Goal: Information Seeking & Learning: Learn about a topic

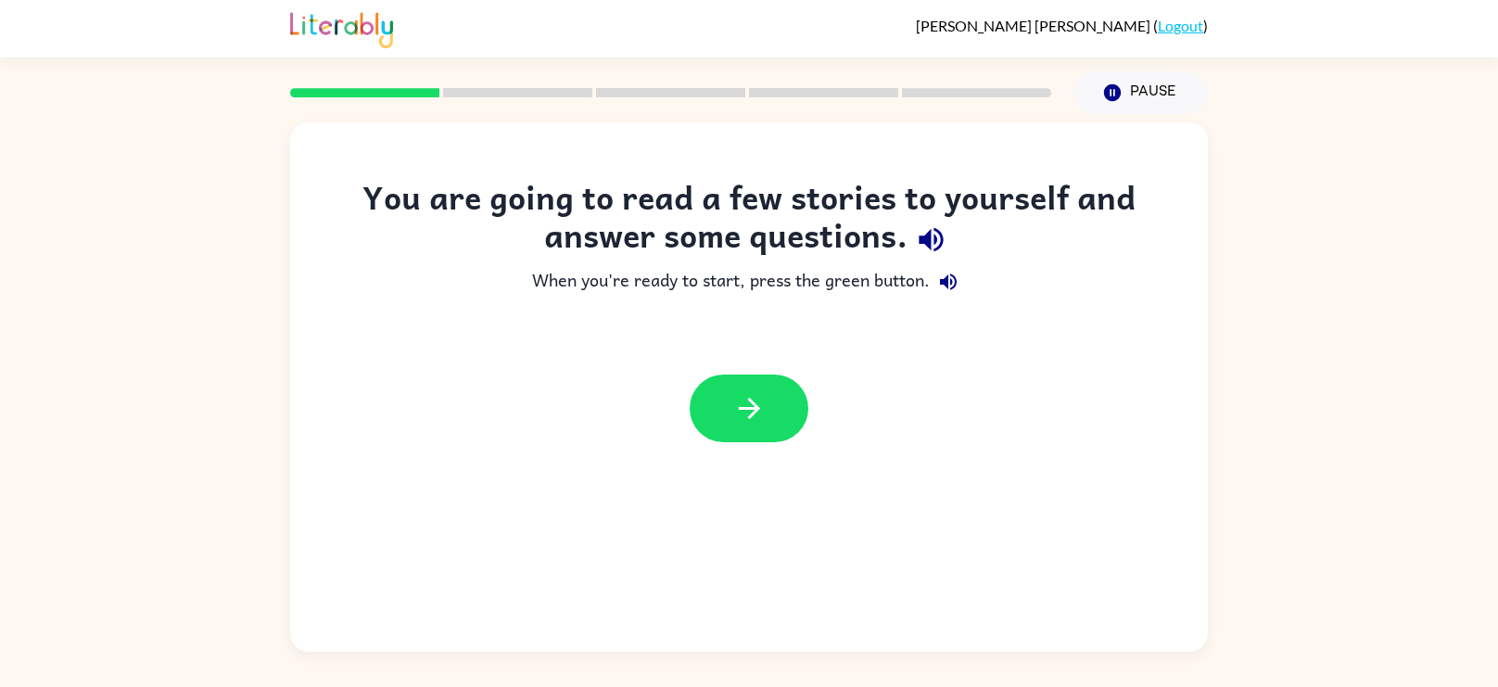
click at [928, 240] on icon "button" at bounding box center [931, 240] width 24 height 24
click at [1105, 108] on button "Pause Pause" at bounding box center [1141, 92] width 134 height 43
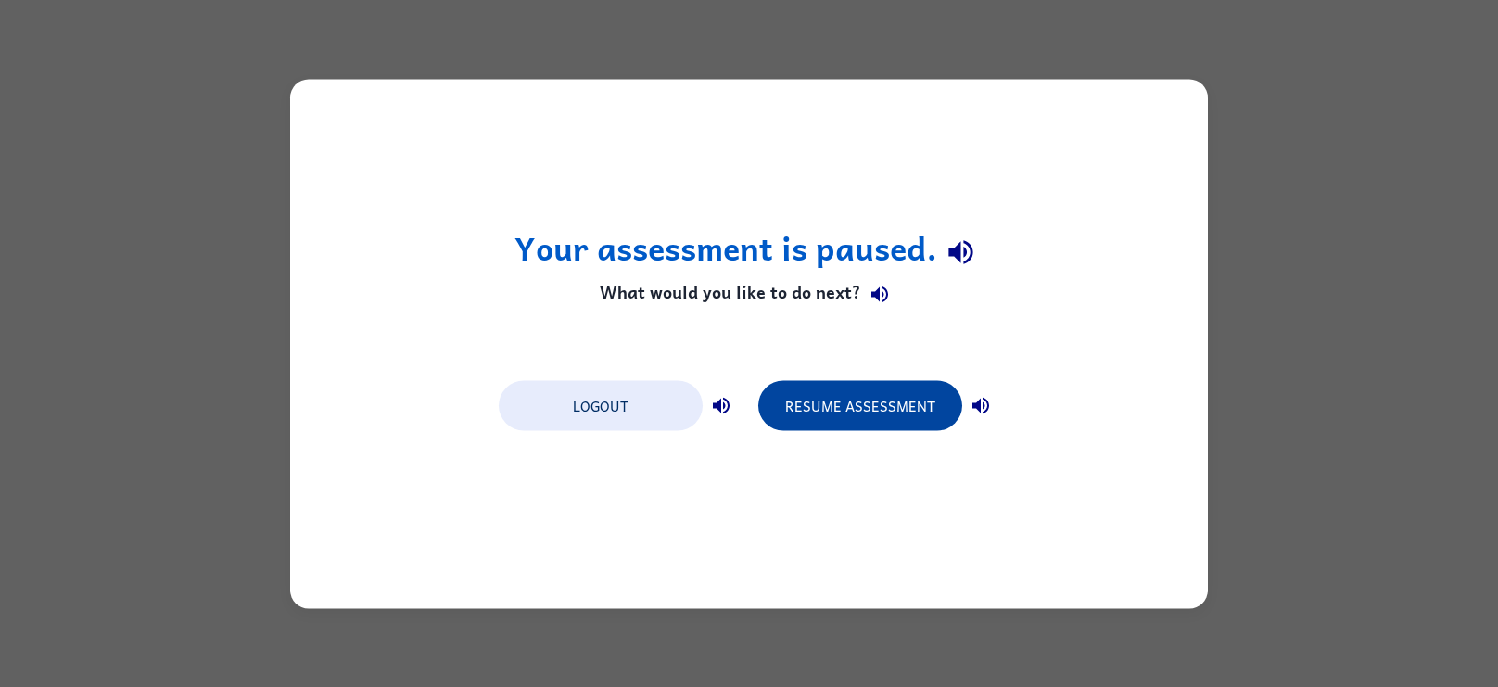
click at [804, 391] on button "Resume Assessment" at bounding box center [860, 405] width 204 height 50
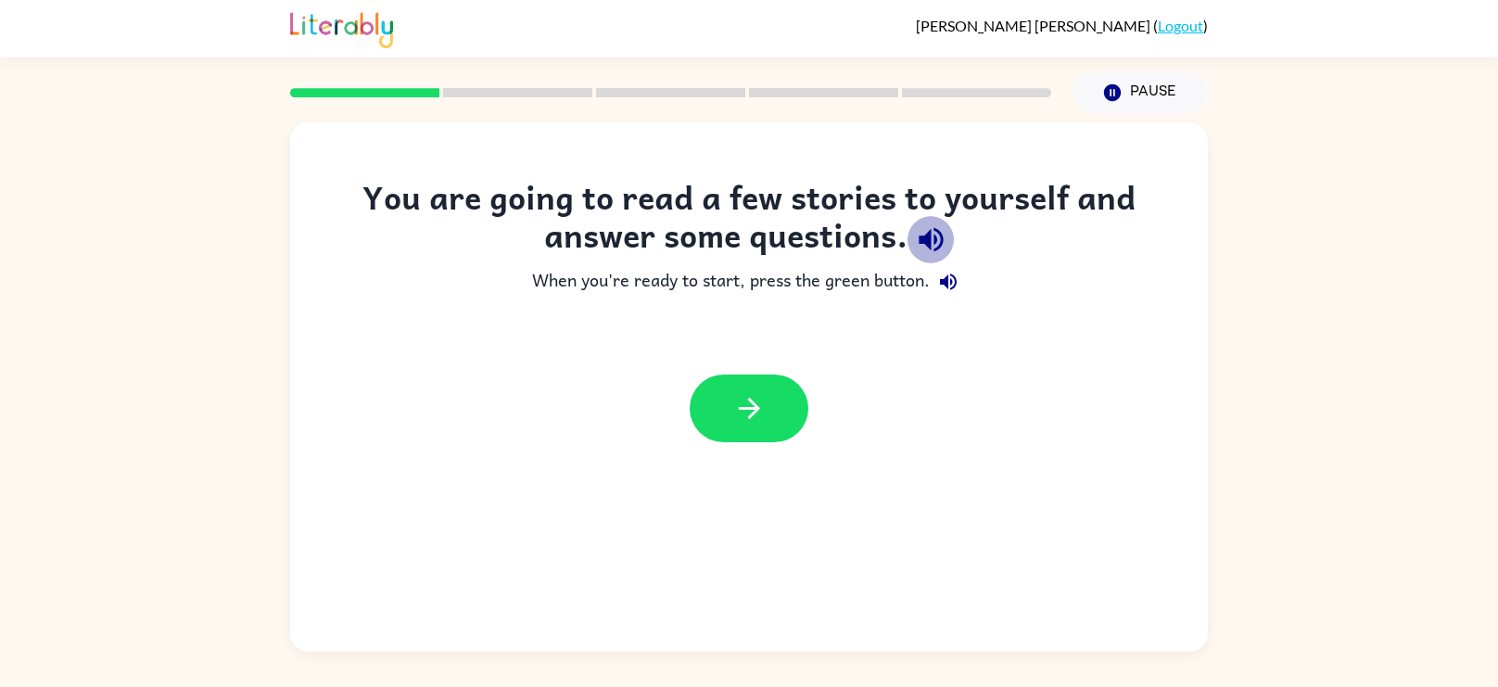
click at [935, 247] on icon "button" at bounding box center [931, 239] width 32 height 32
click at [760, 401] on icon "button" at bounding box center [749, 408] width 32 height 32
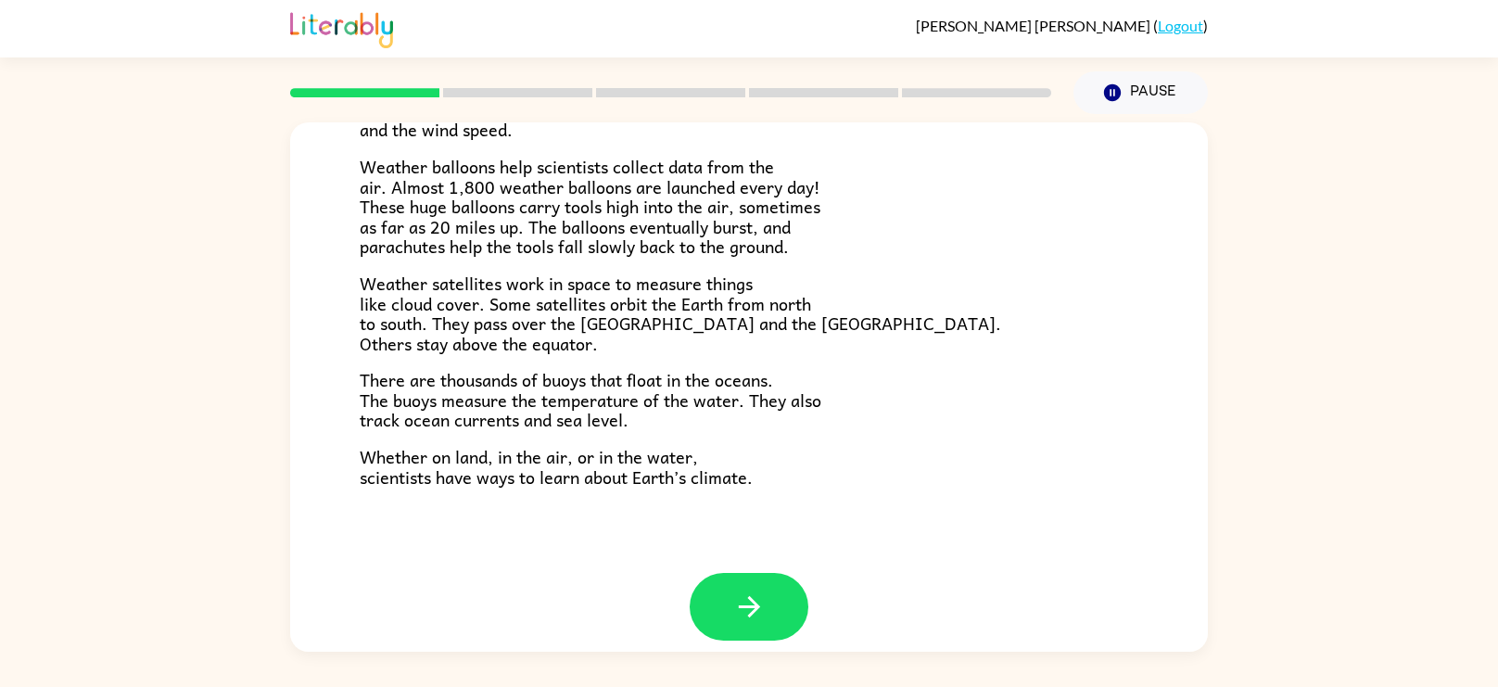
scroll to position [517, 0]
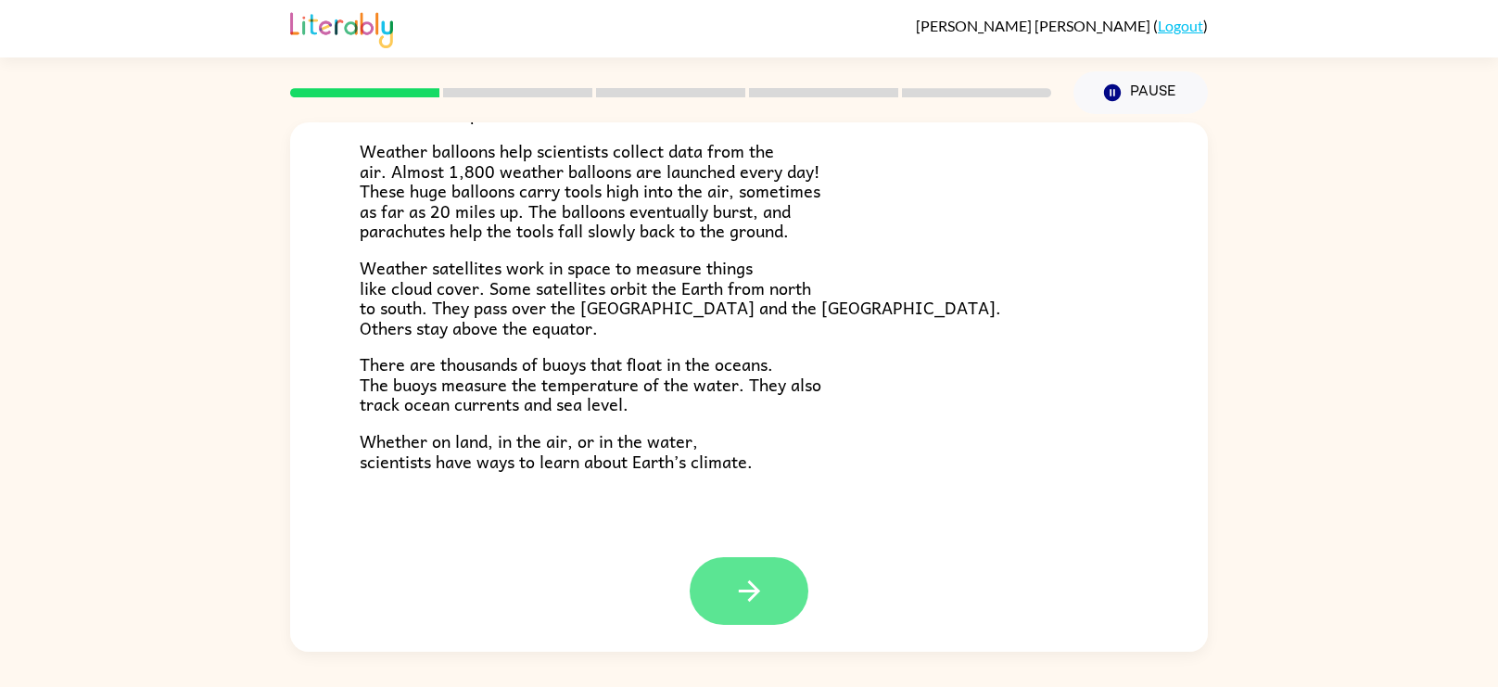
click at [764, 584] on icon "button" at bounding box center [749, 591] width 32 height 32
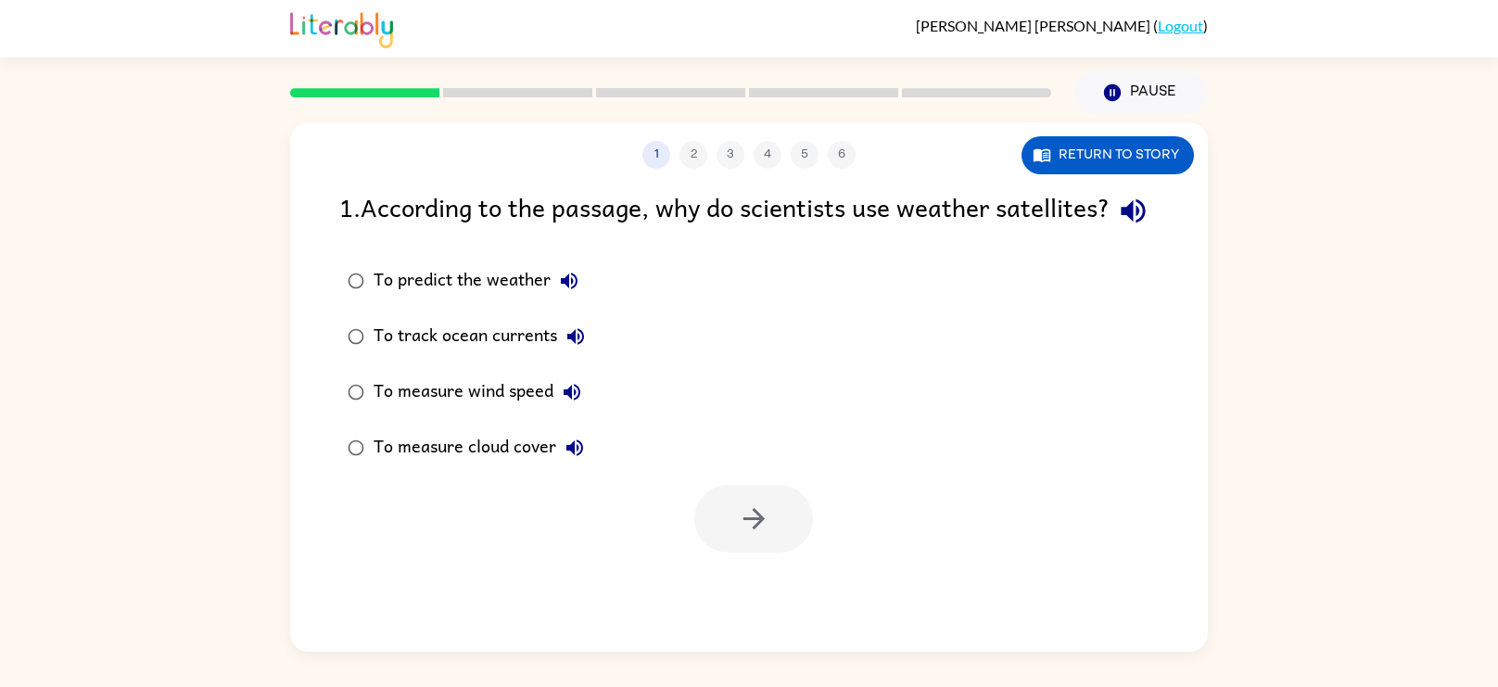
scroll to position [0, 0]
click at [1117, 227] on icon "button" at bounding box center [1133, 211] width 32 height 32
click at [716, 553] on button "button" at bounding box center [753, 519] width 119 height 68
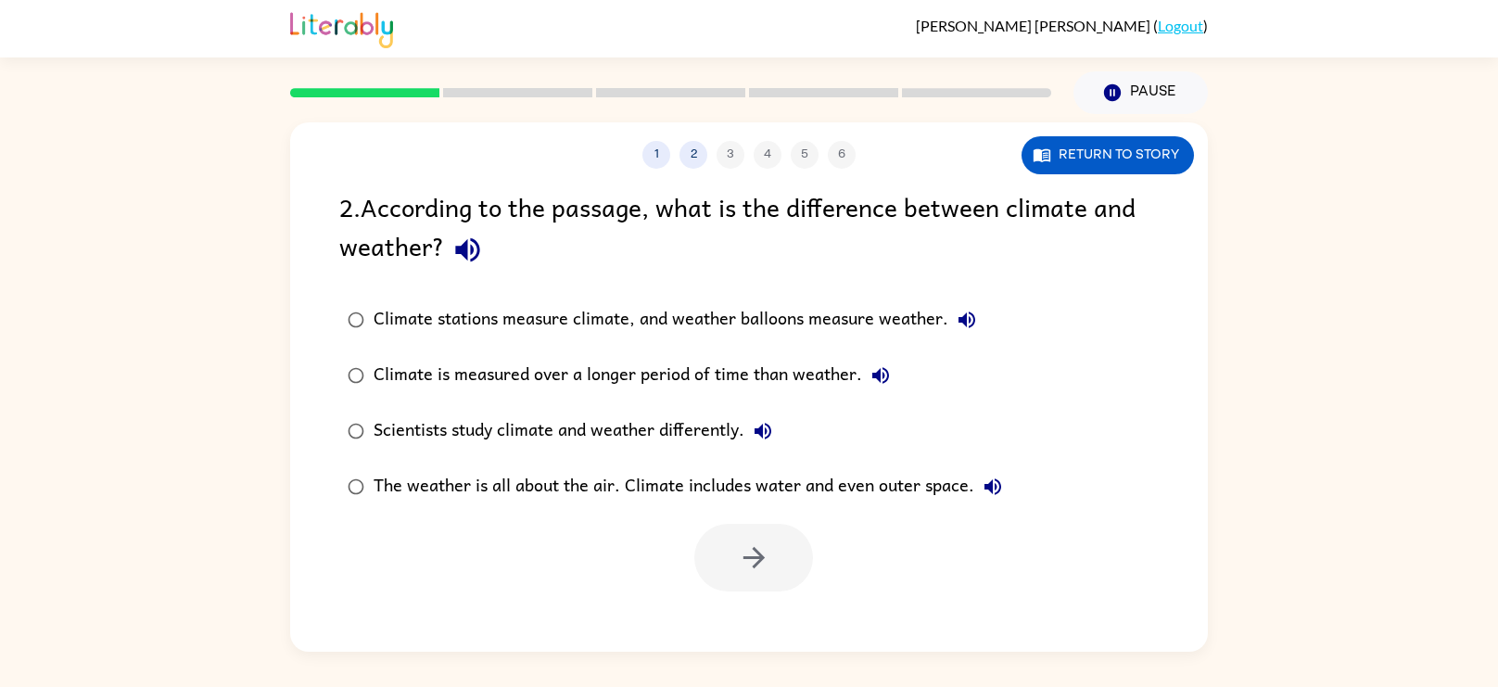
click at [464, 250] on icon "button" at bounding box center [467, 250] width 24 height 24
click at [379, 325] on div "Climate stations measure climate, and weather balloons measure weather." at bounding box center [680, 319] width 612 height 37
click at [749, 569] on icon "button" at bounding box center [754, 557] width 32 height 32
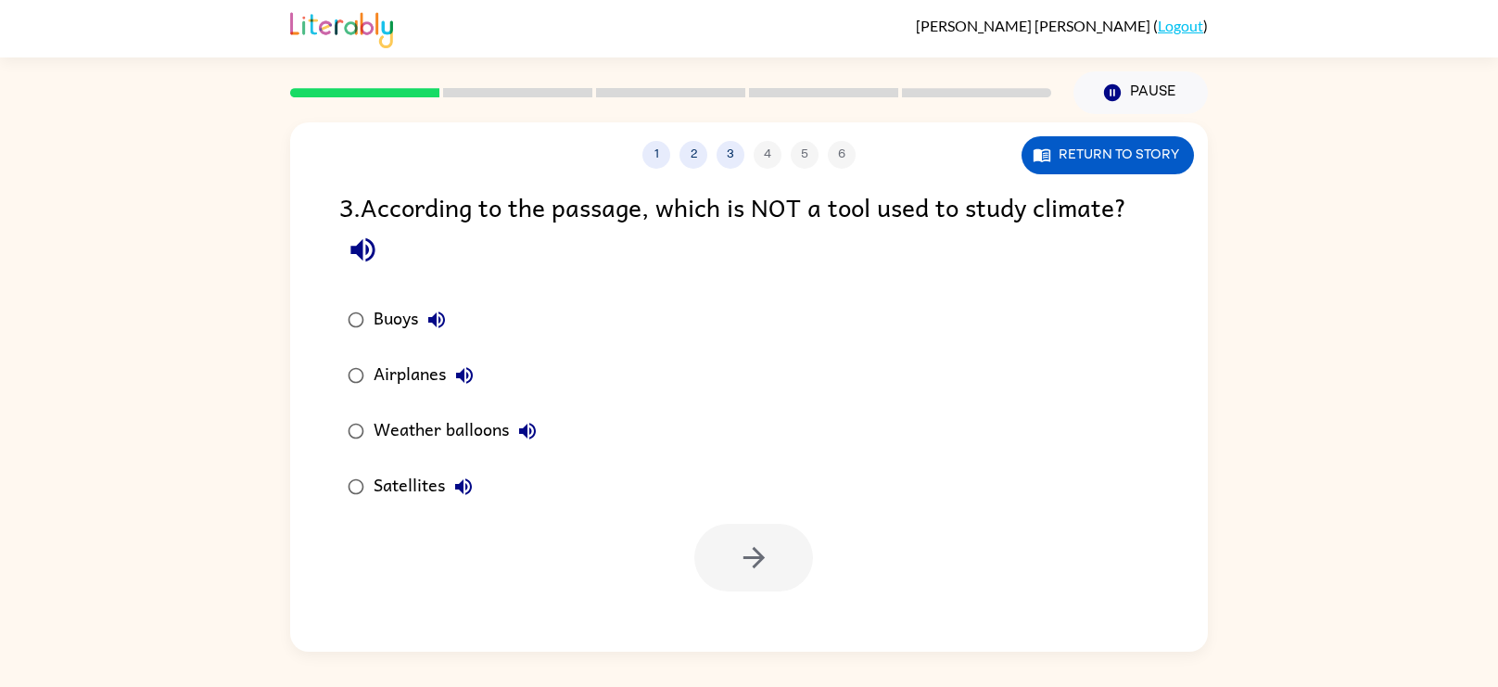
click at [366, 252] on icon "button" at bounding box center [362, 250] width 24 height 24
click at [720, 557] on button "button" at bounding box center [753, 558] width 119 height 68
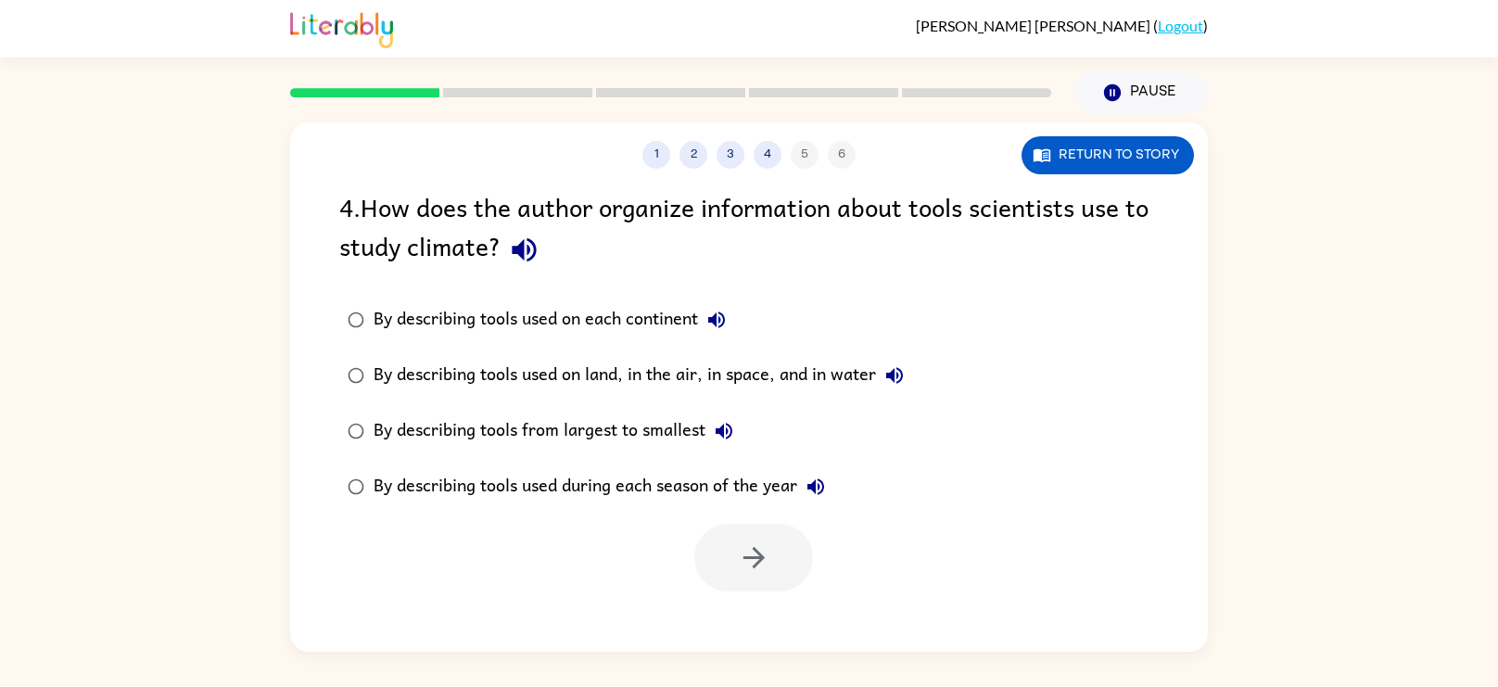
click at [517, 246] on icon "button" at bounding box center [524, 250] width 32 height 32
click at [514, 252] on icon "button" at bounding box center [524, 250] width 24 height 24
click at [723, 559] on button "button" at bounding box center [753, 558] width 119 height 68
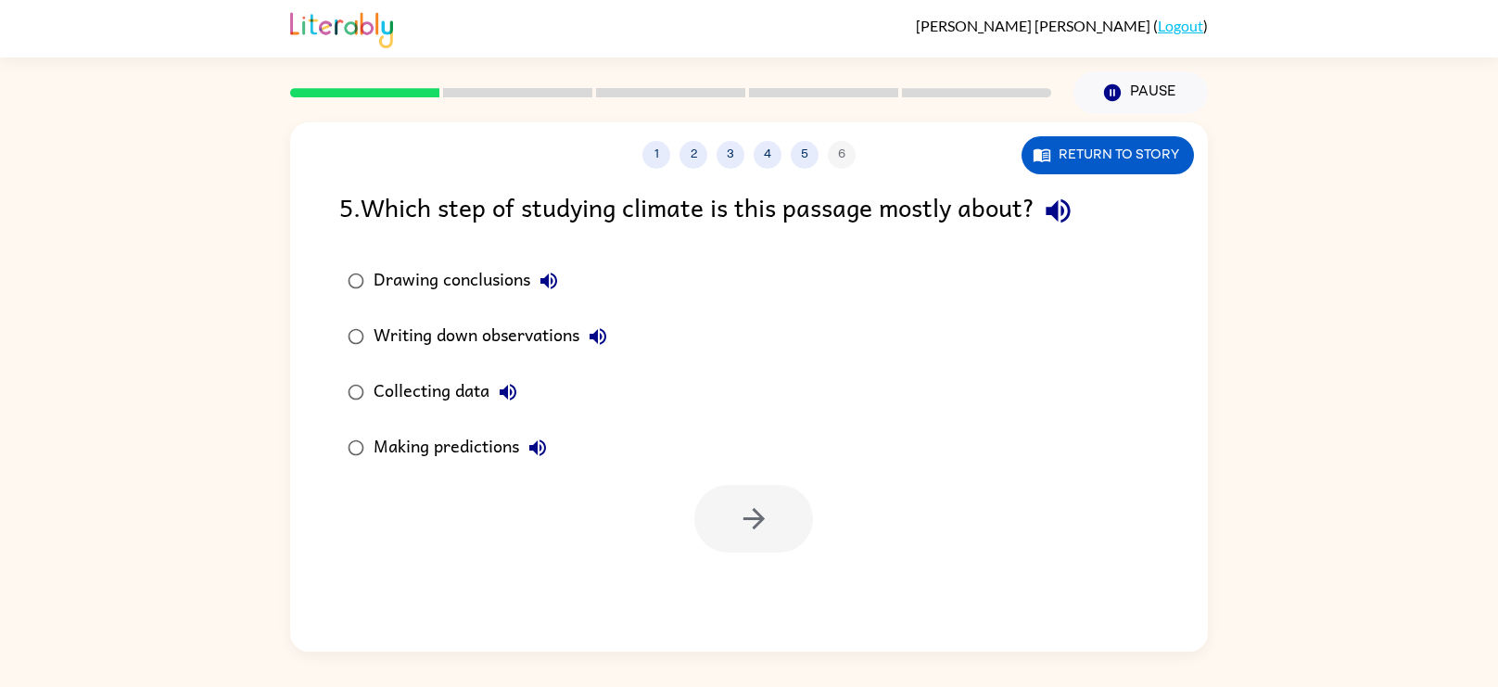
click at [1061, 201] on icon "button" at bounding box center [1058, 211] width 32 height 32
click at [507, 388] on icon "button" at bounding box center [508, 392] width 17 height 17
click at [532, 445] on icon "button" at bounding box center [537, 447] width 17 height 17
click at [718, 511] on button "button" at bounding box center [753, 519] width 119 height 68
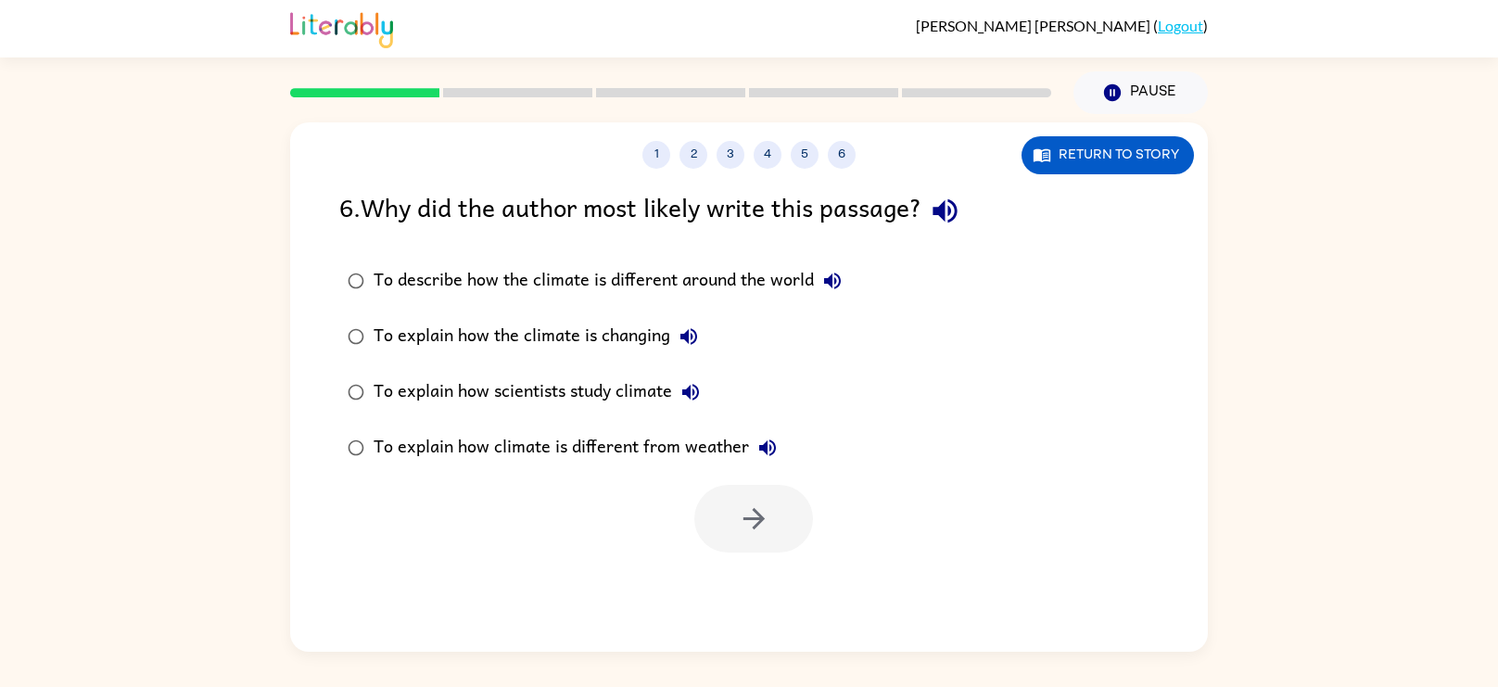
click at [955, 208] on icon "button" at bounding box center [945, 211] width 32 height 32
click at [739, 515] on icon "button" at bounding box center [754, 518] width 32 height 32
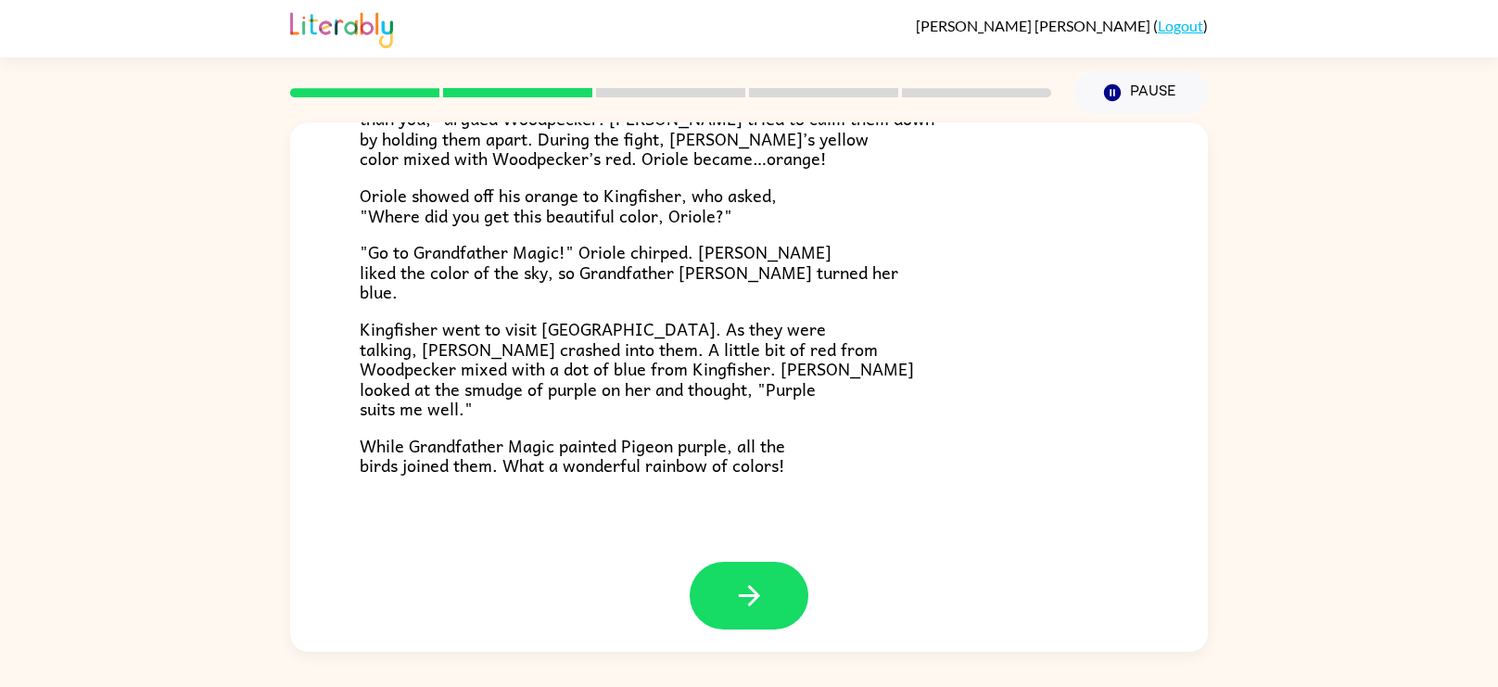
scroll to position [477, 0]
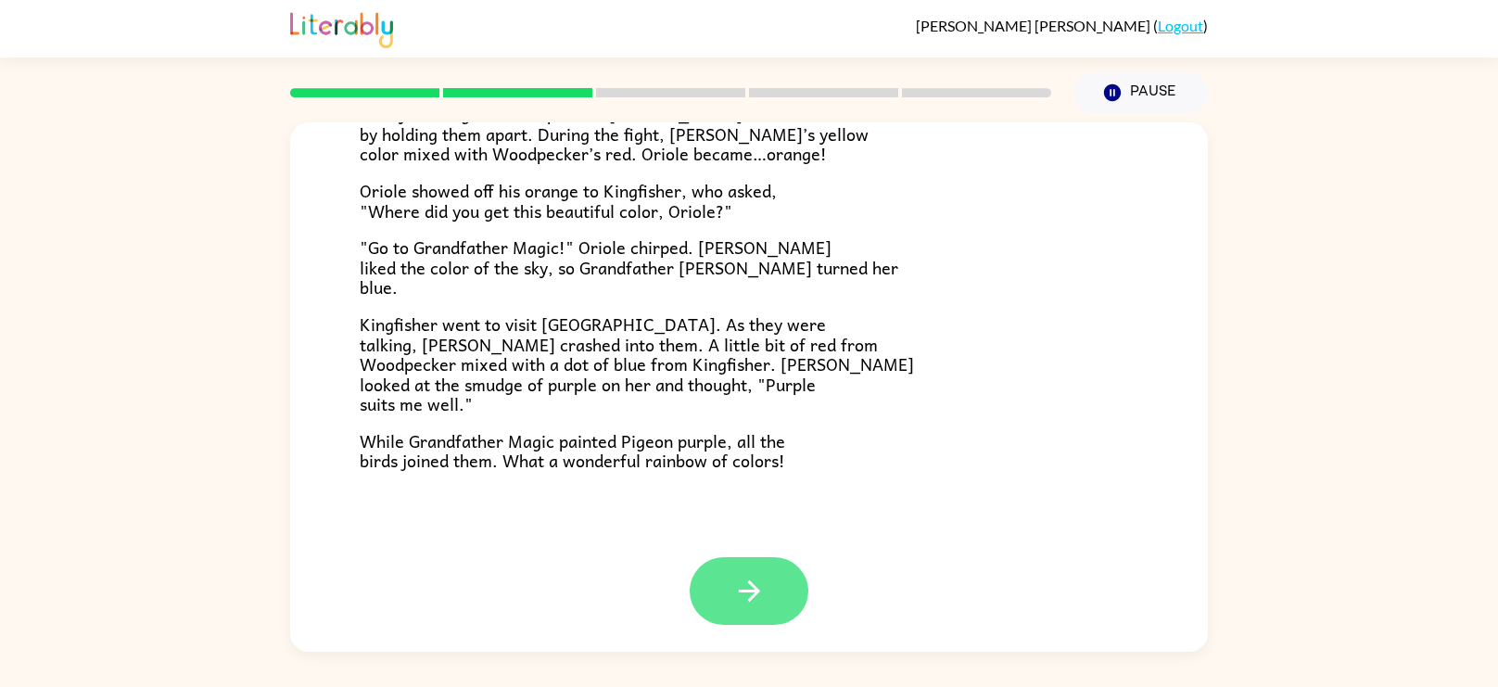
click at [736, 588] on icon "button" at bounding box center [749, 591] width 32 height 32
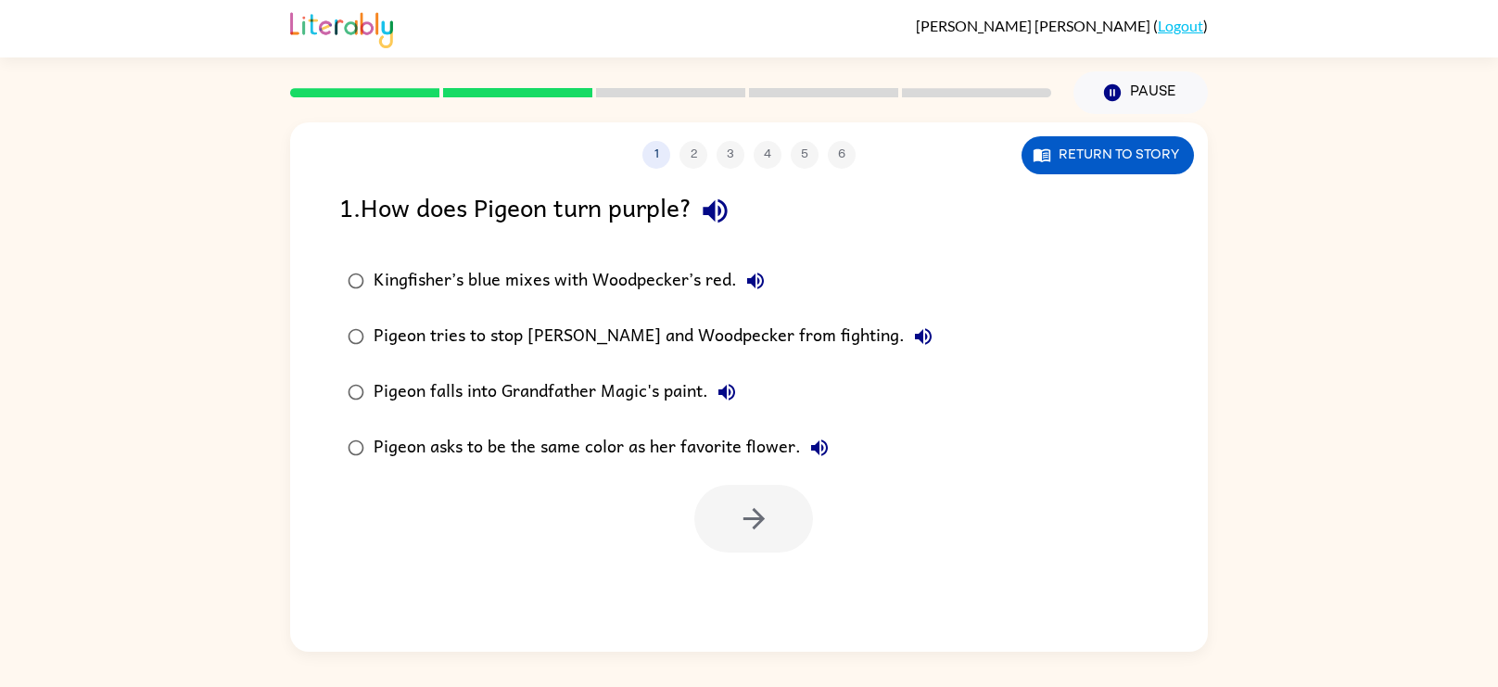
scroll to position [0, 0]
click at [760, 535] on icon "button" at bounding box center [754, 518] width 32 height 32
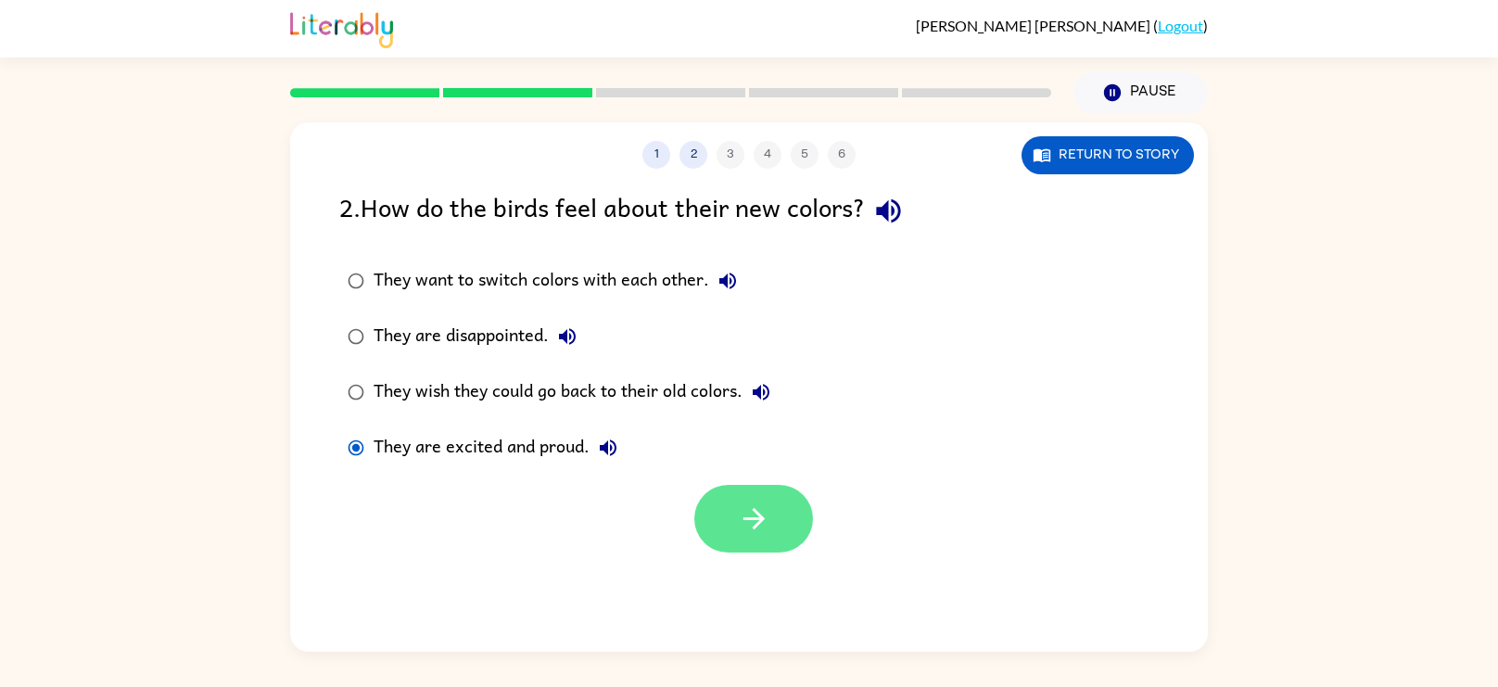
click at [769, 506] on icon "button" at bounding box center [754, 518] width 32 height 32
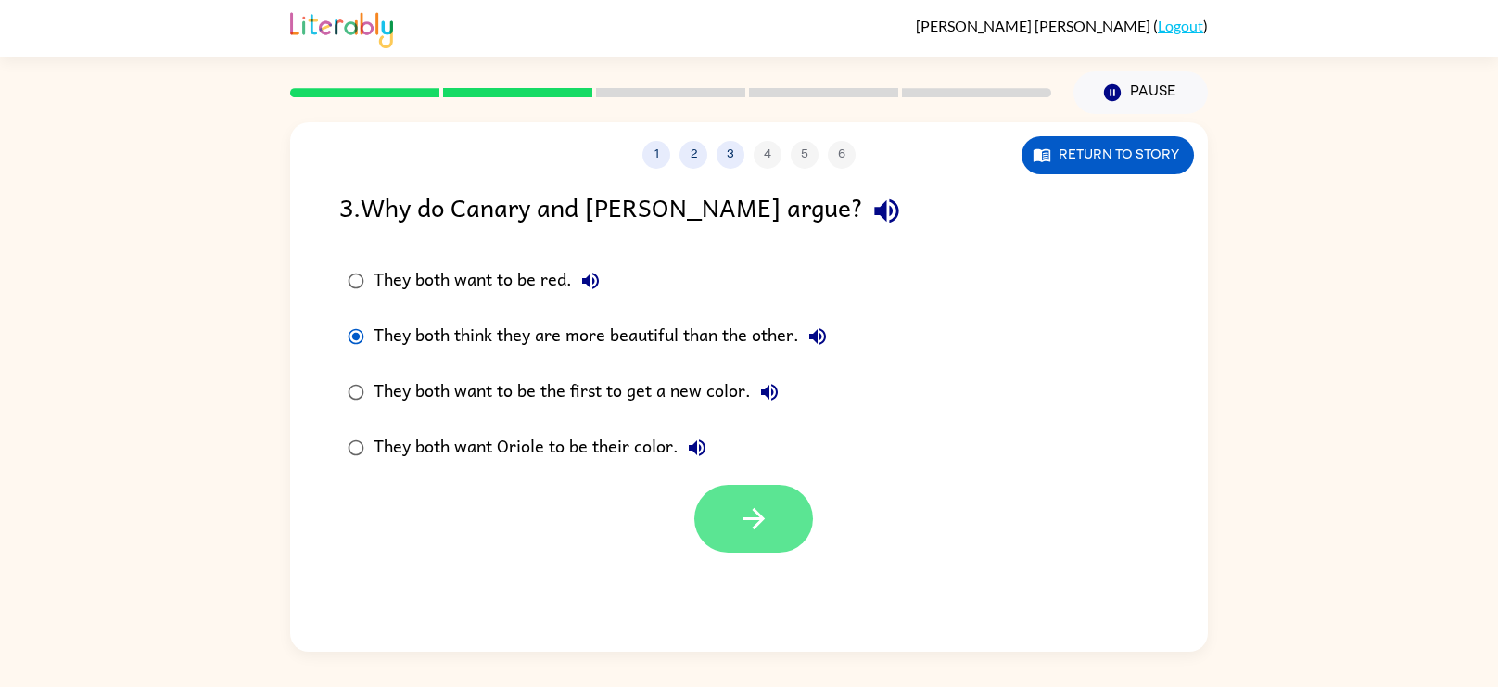
click at [750, 511] on icon "button" at bounding box center [754, 518] width 32 height 32
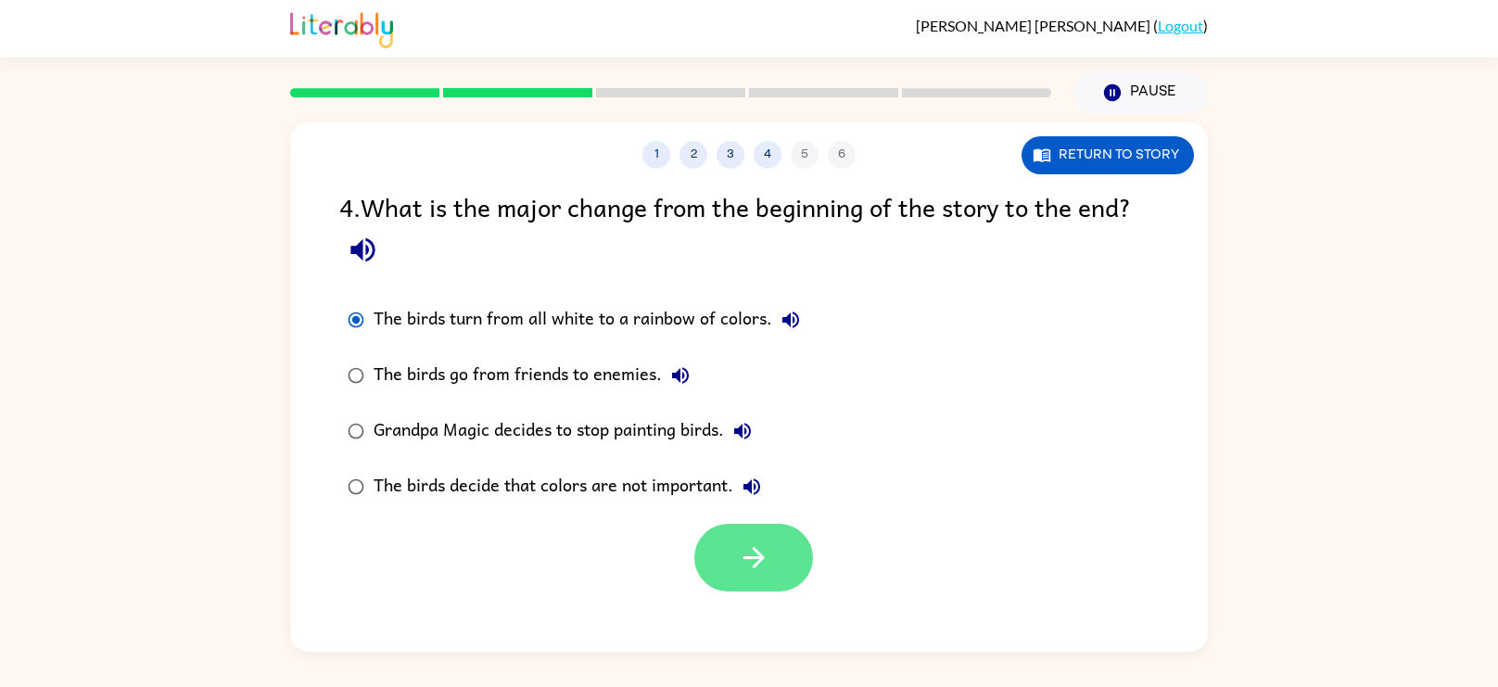
click at [740, 588] on button "button" at bounding box center [753, 558] width 119 height 68
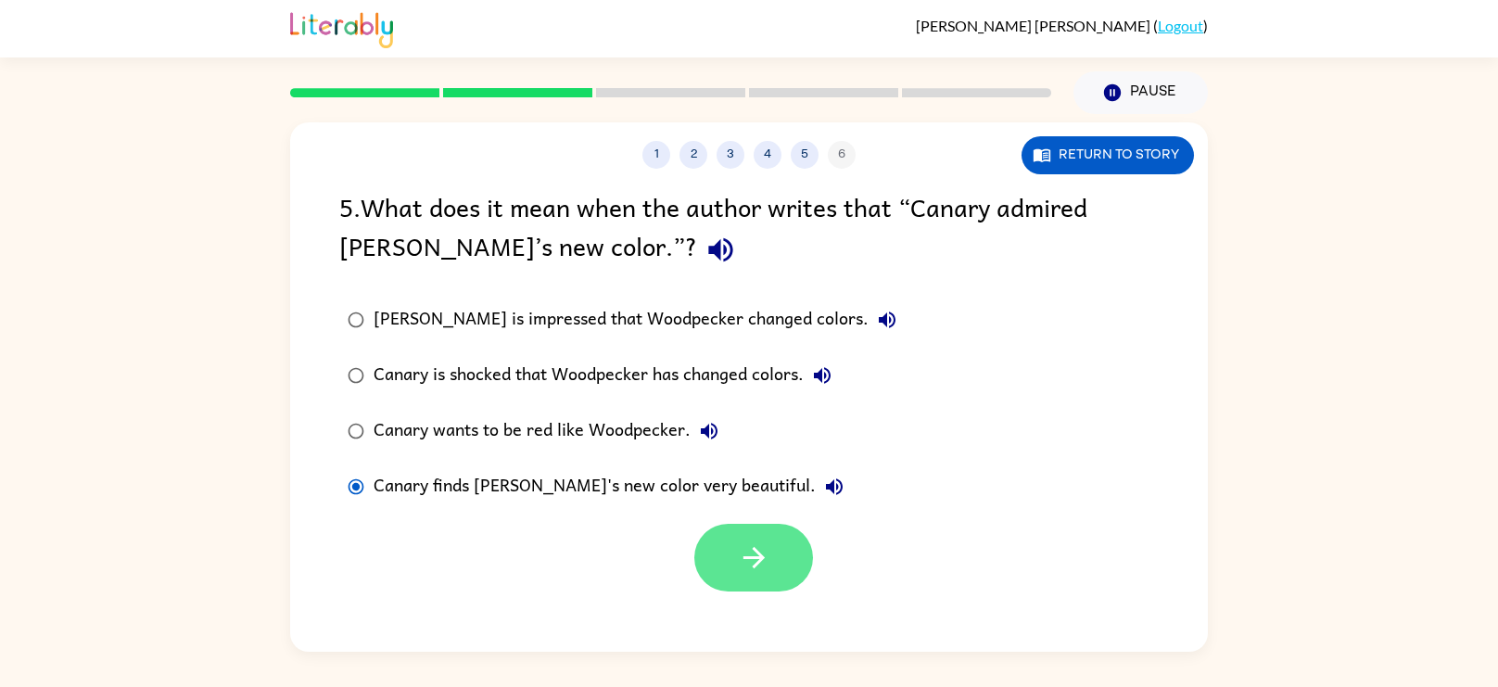
click at [784, 564] on button "button" at bounding box center [753, 558] width 119 height 68
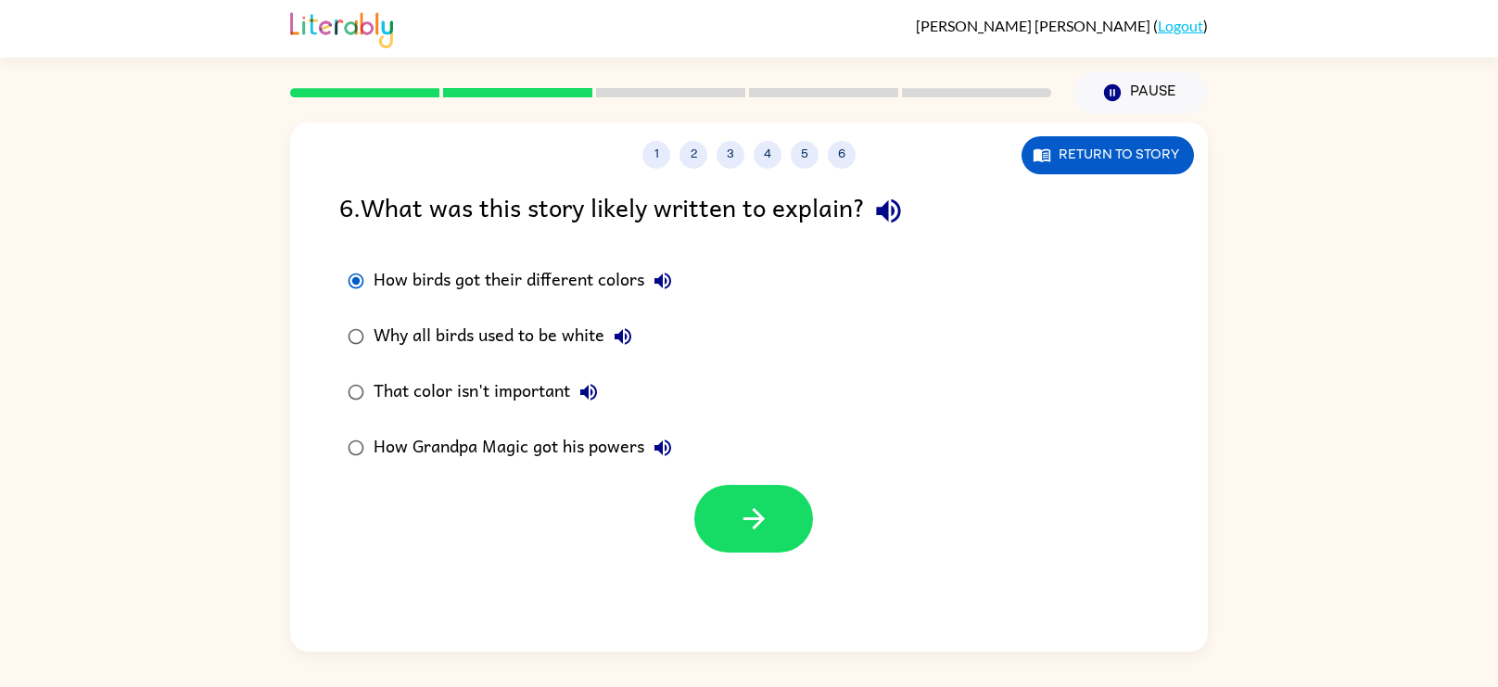
click at [374, 385] on div "That color isn't important" at bounding box center [491, 392] width 234 height 37
click at [452, 388] on div "That color isn't important" at bounding box center [491, 392] width 234 height 37
click at [716, 527] on button "button" at bounding box center [753, 519] width 119 height 68
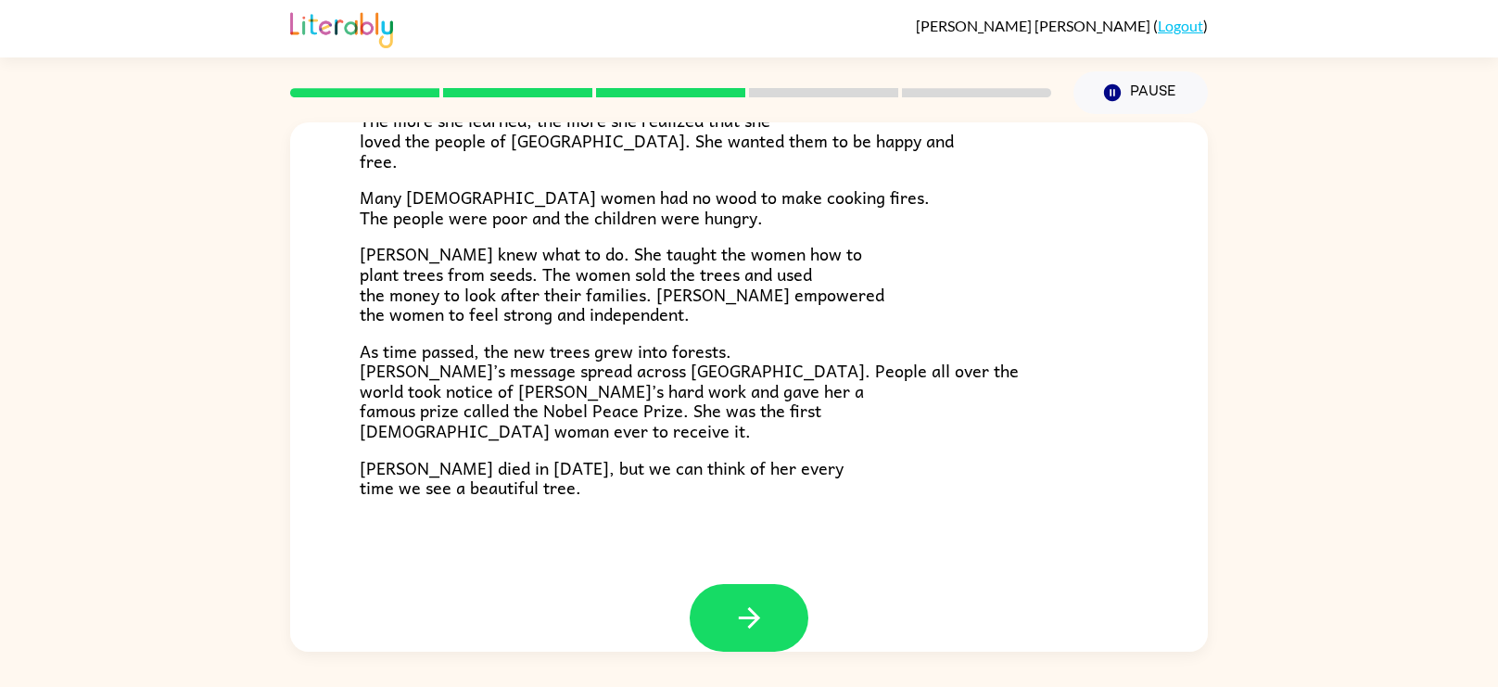
scroll to position [521, 0]
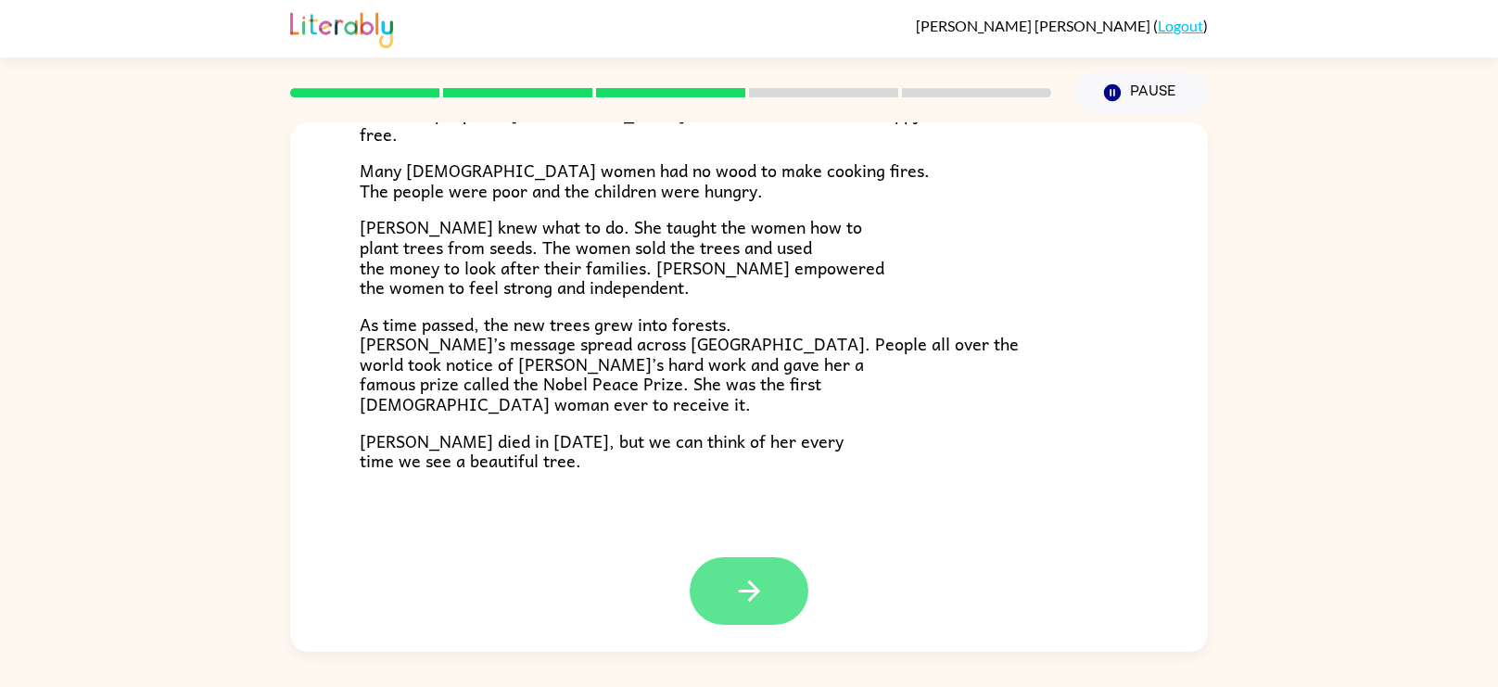
click at [746, 575] on icon "button" at bounding box center [749, 591] width 32 height 32
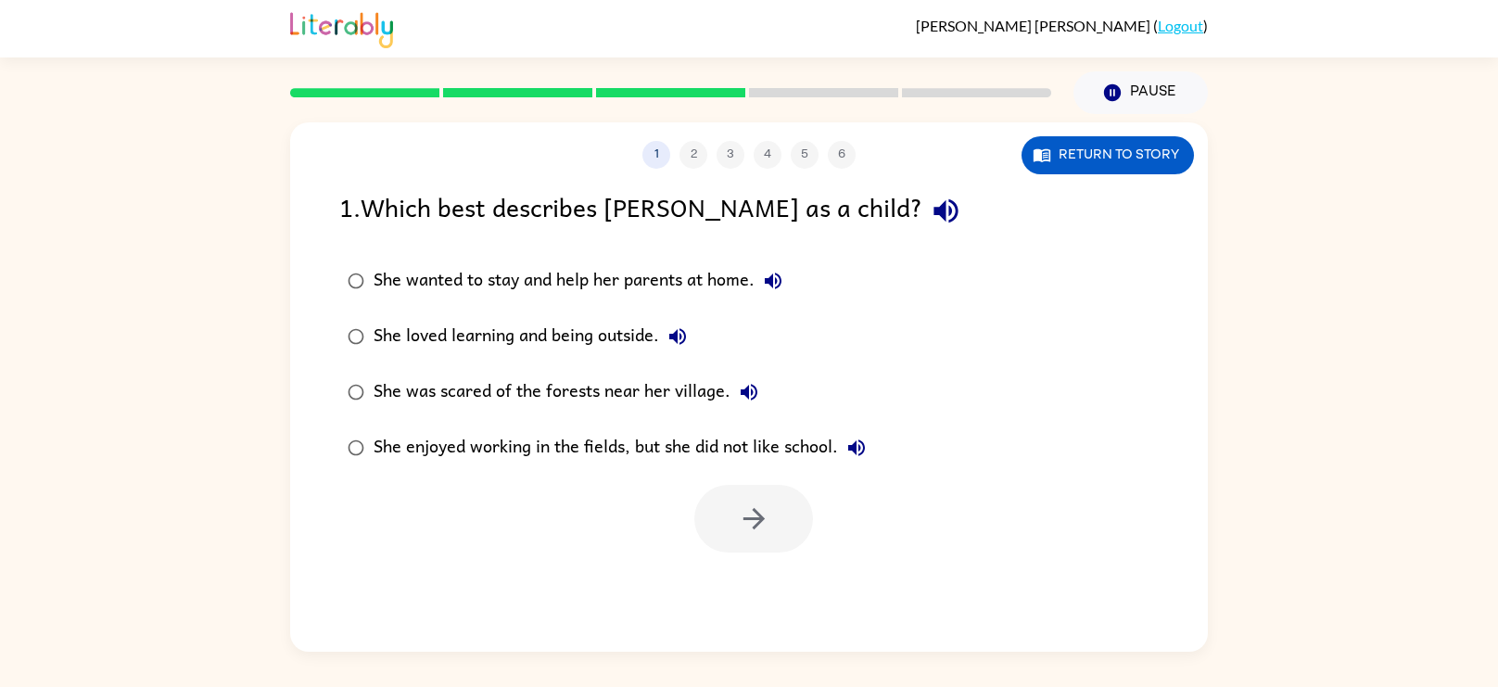
scroll to position [0, 0]
click at [740, 510] on icon "button" at bounding box center [754, 518] width 32 height 32
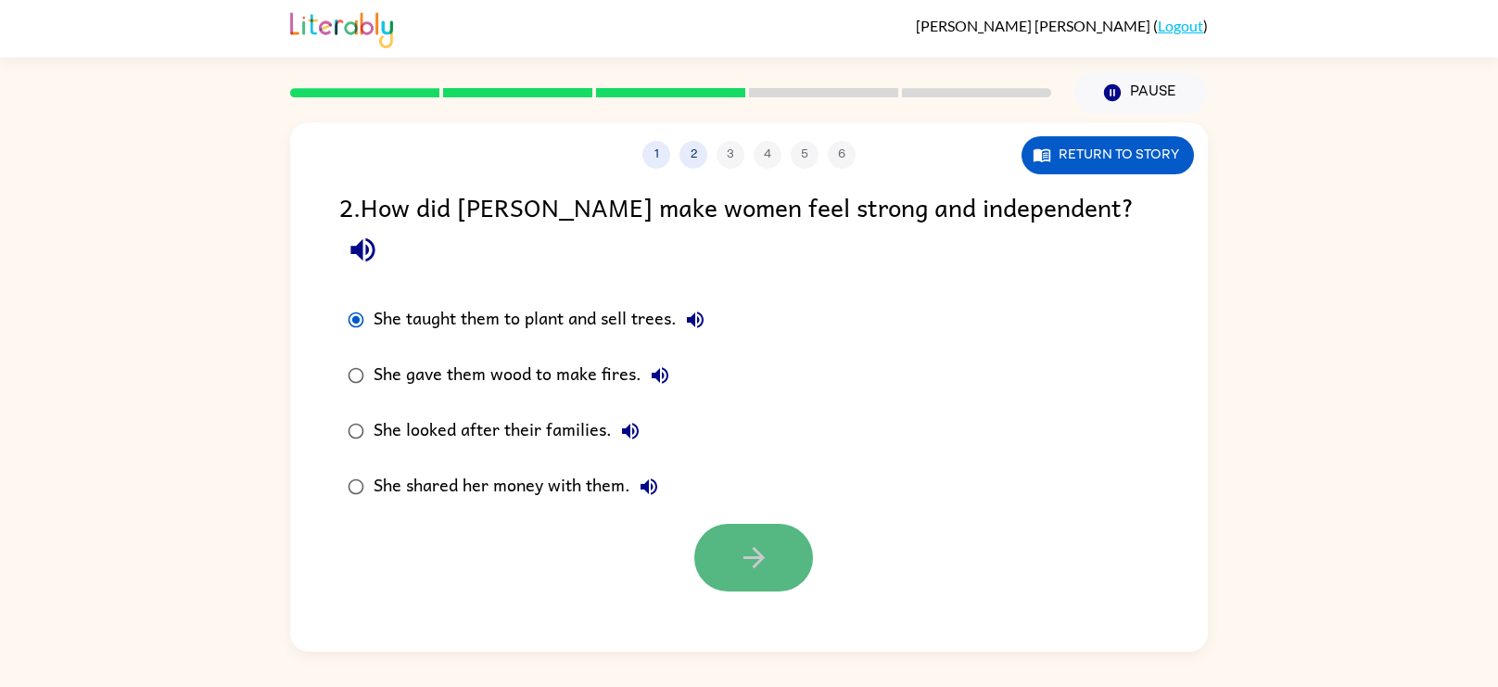
click at [750, 541] on icon "button" at bounding box center [754, 557] width 32 height 32
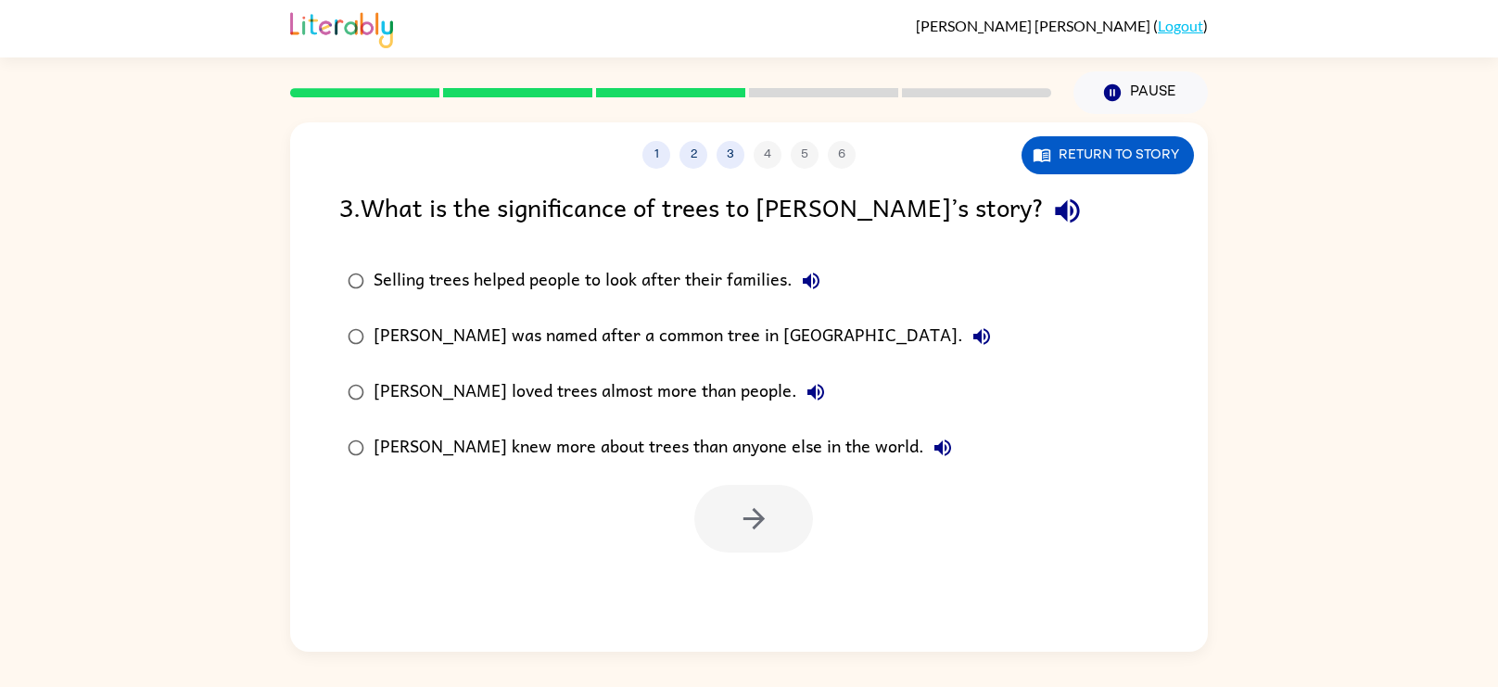
click at [336, 273] on label "Selling trees helped people to look after their families." at bounding box center [669, 281] width 680 height 56
click at [765, 513] on icon "button" at bounding box center [754, 518] width 32 height 32
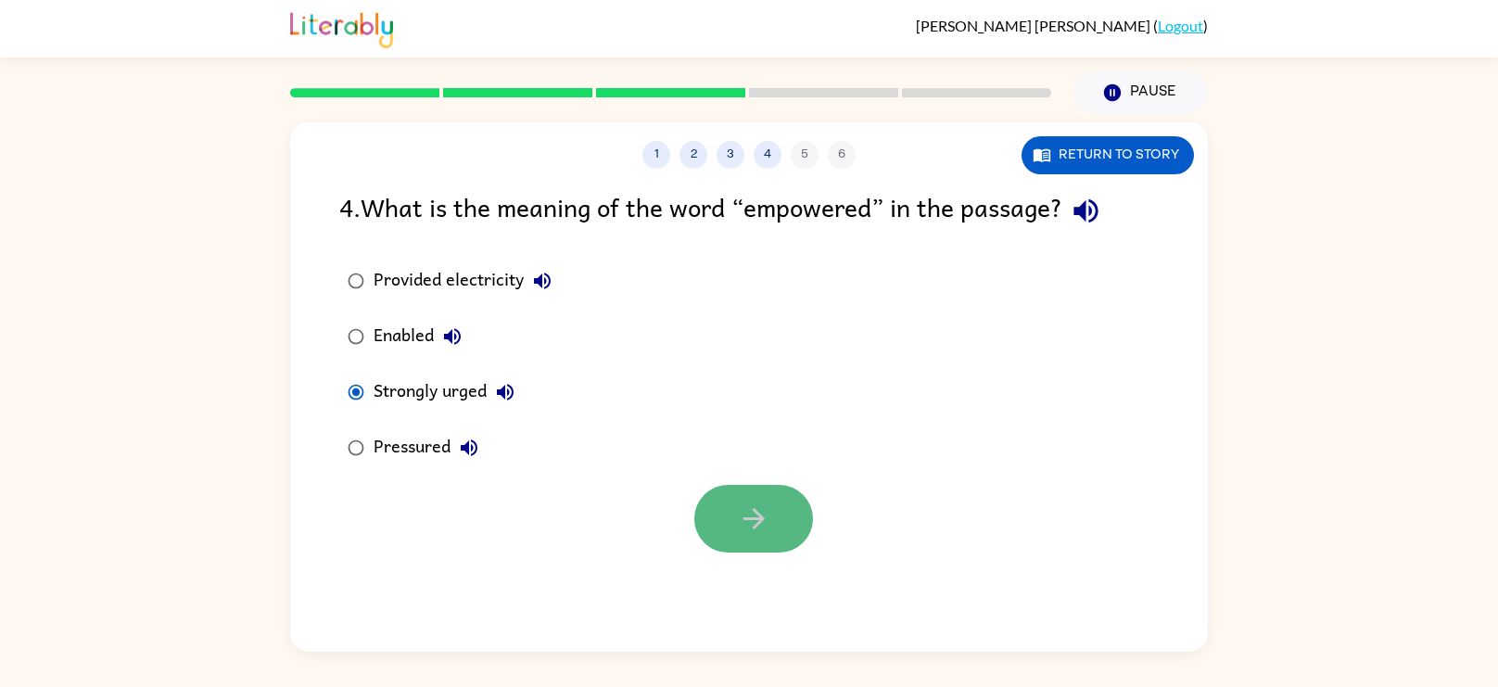
click at [748, 506] on icon "button" at bounding box center [754, 518] width 32 height 32
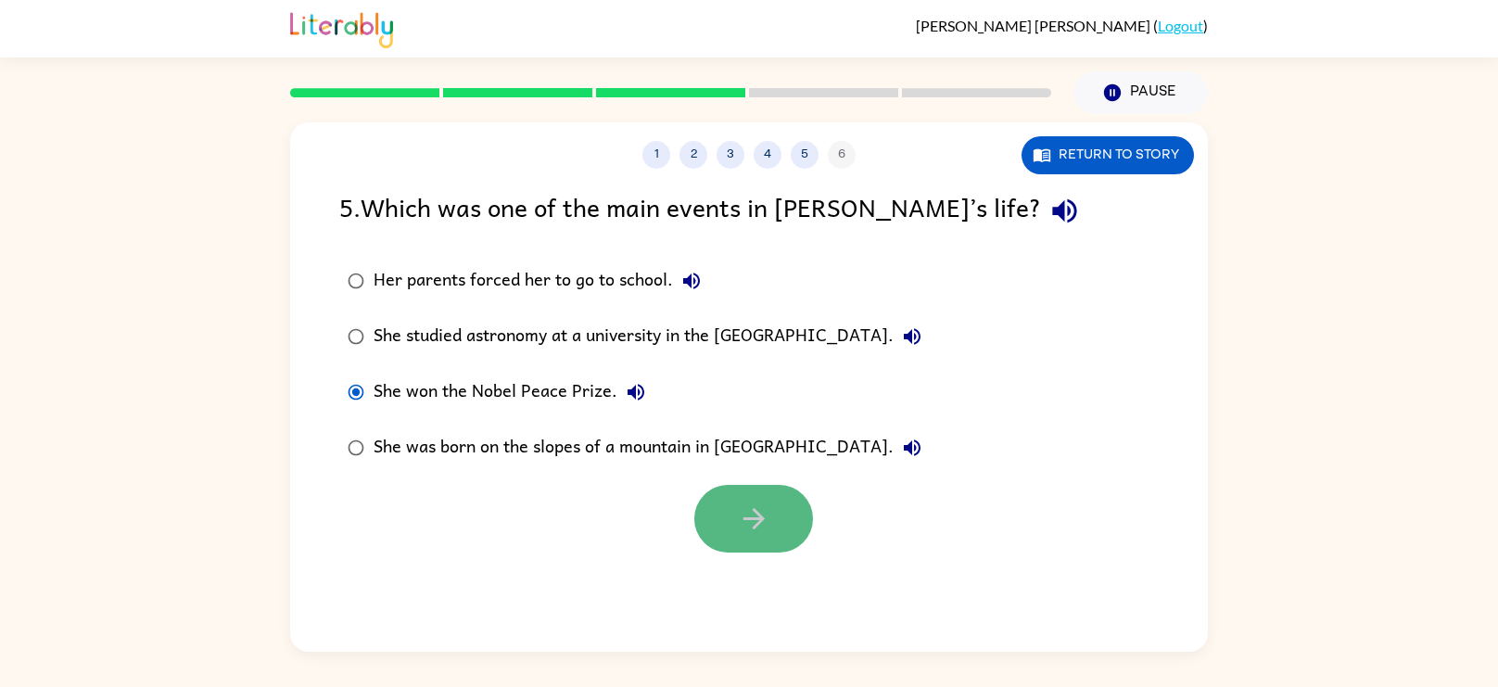
click at [774, 526] on button "button" at bounding box center [753, 519] width 119 height 68
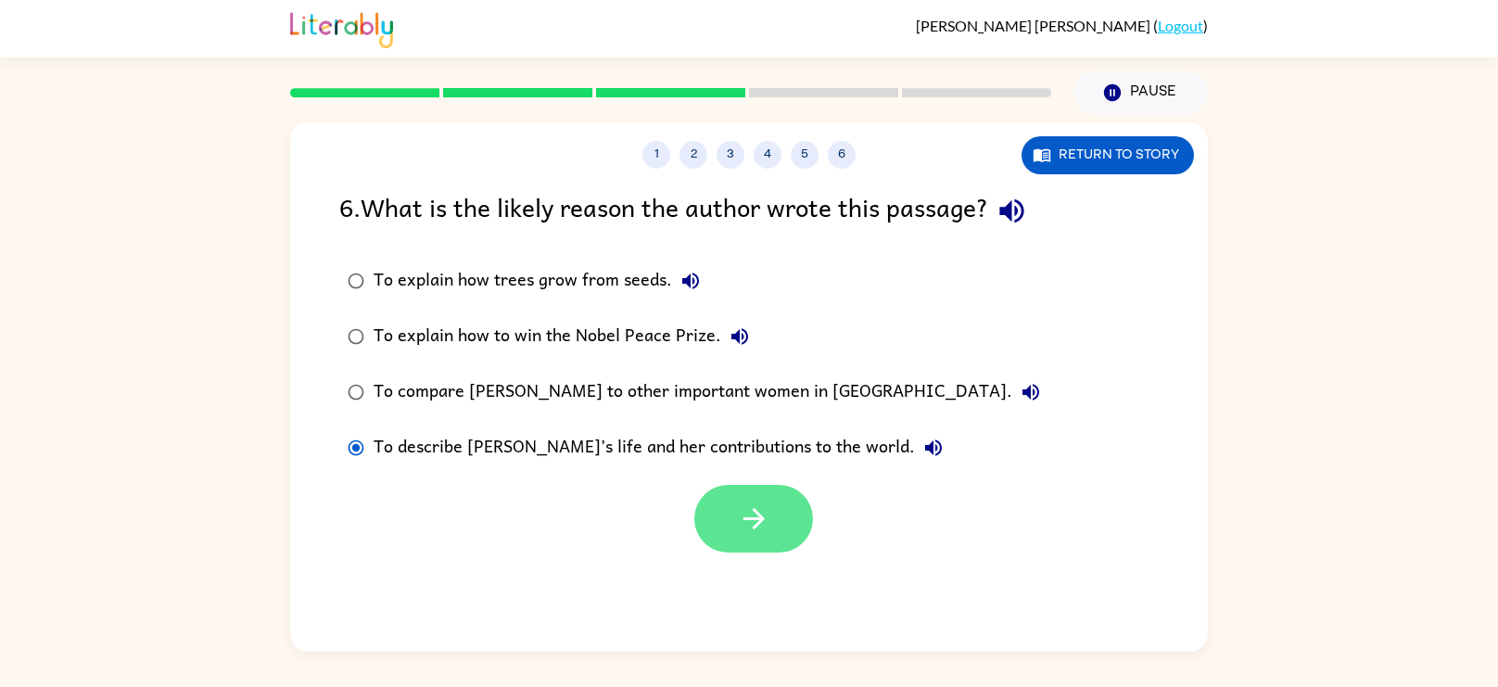
click at [726, 524] on button "button" at bounding box center [753, 519] width 119 height 68
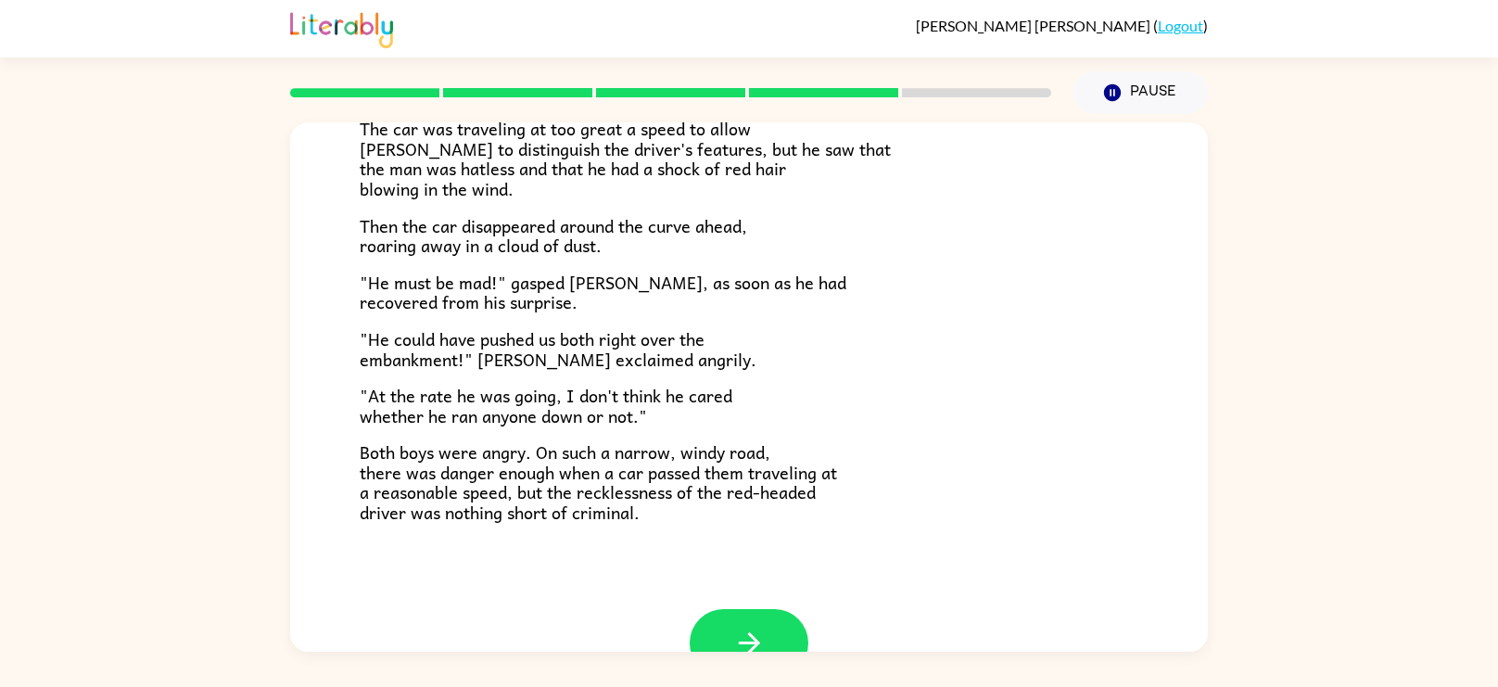
scroll to position [515, 0]
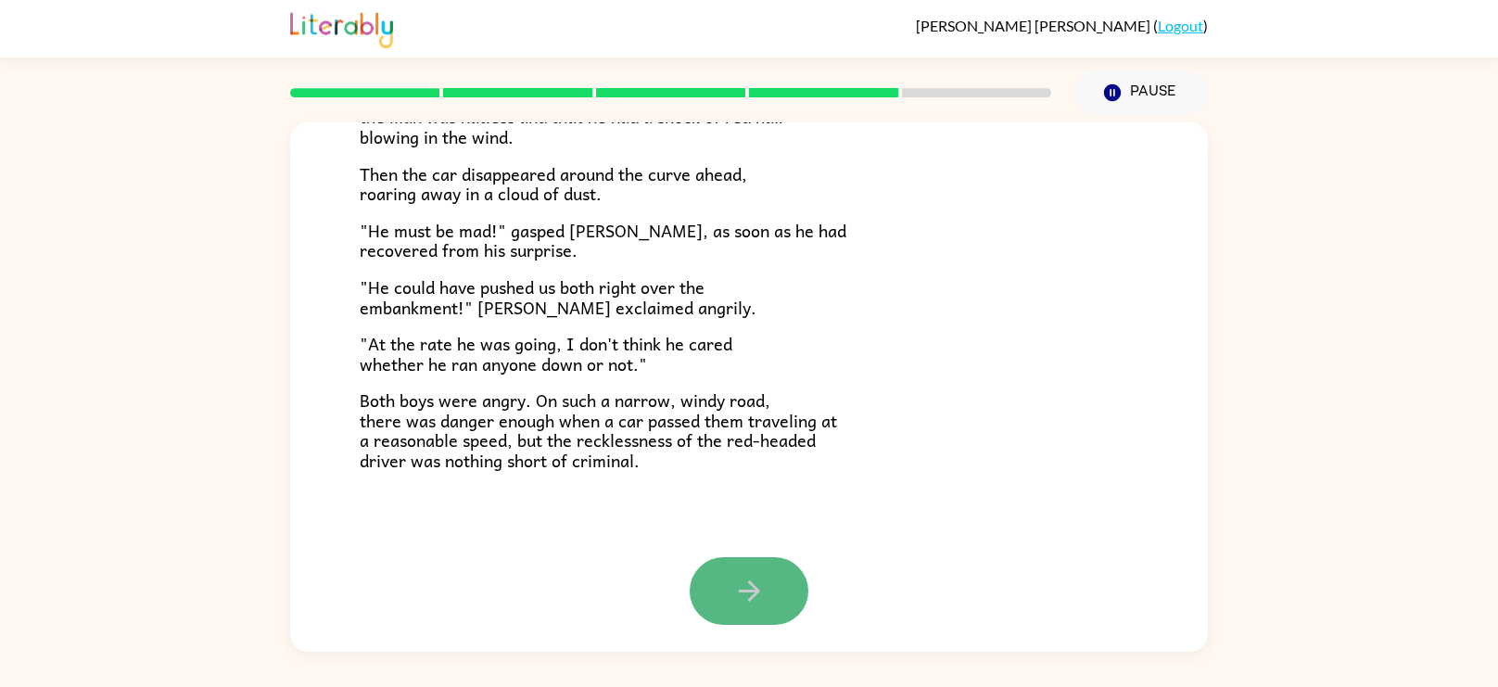
click at [789, 586] on button "button" at bounding box center [749, 591] width 119 height 68
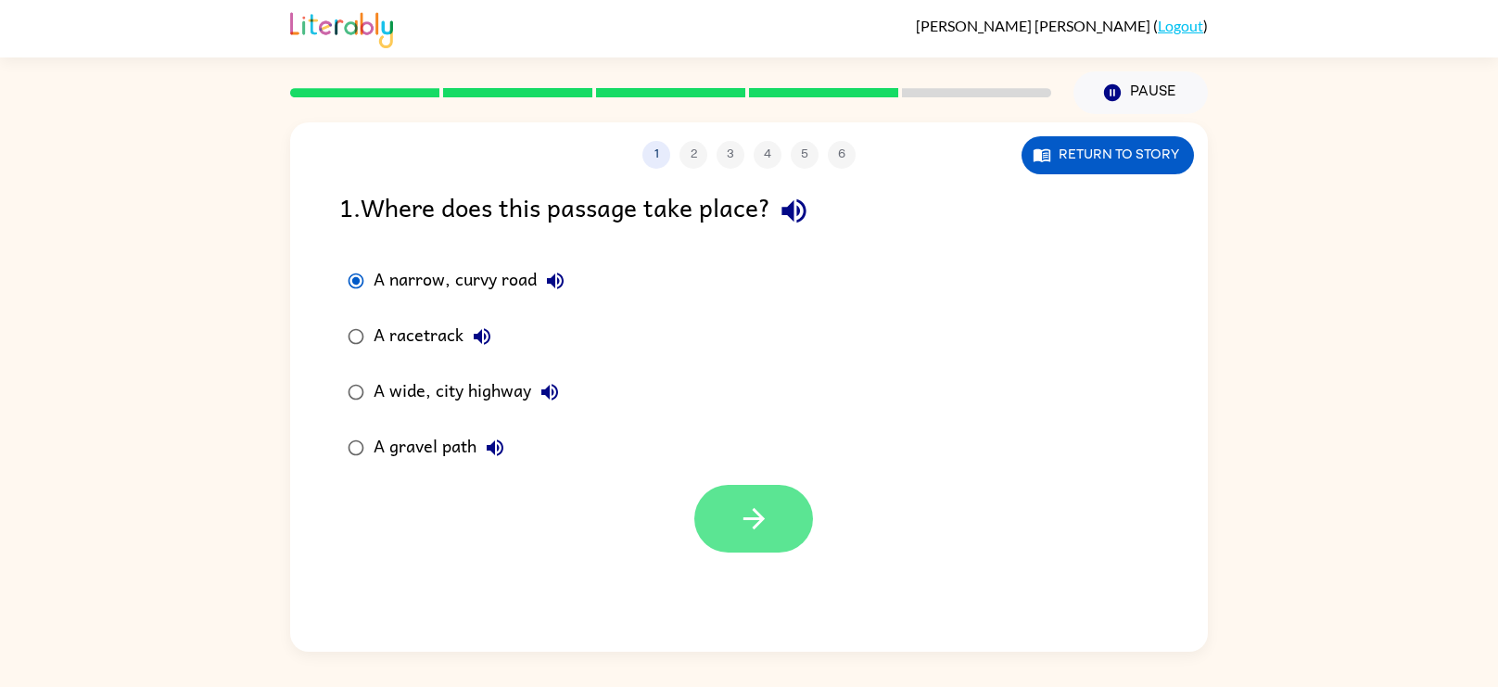
click at [722, 495] on button "button" at bounding box center [753, 519] width 119 height 68
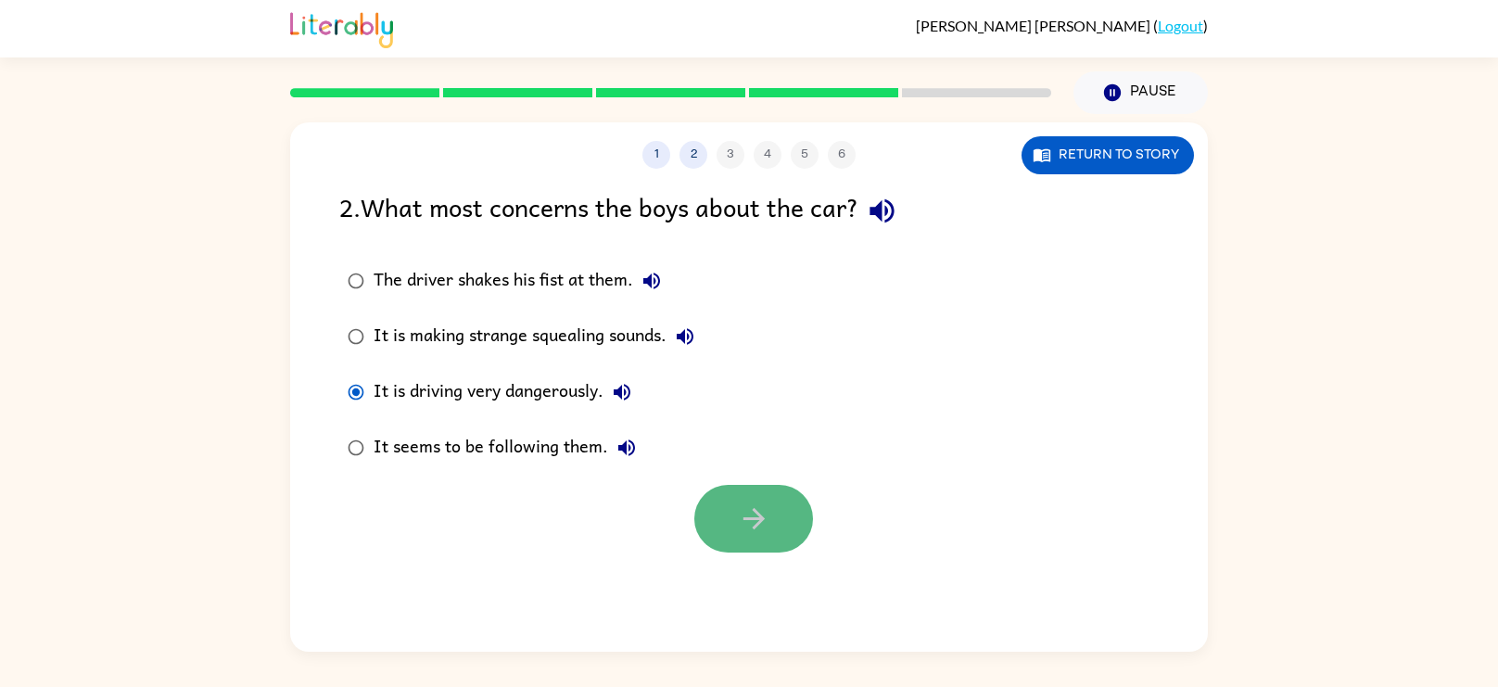
click at [744, 503] on icon "button" at bounding box center [754, 518] width 32 height 32
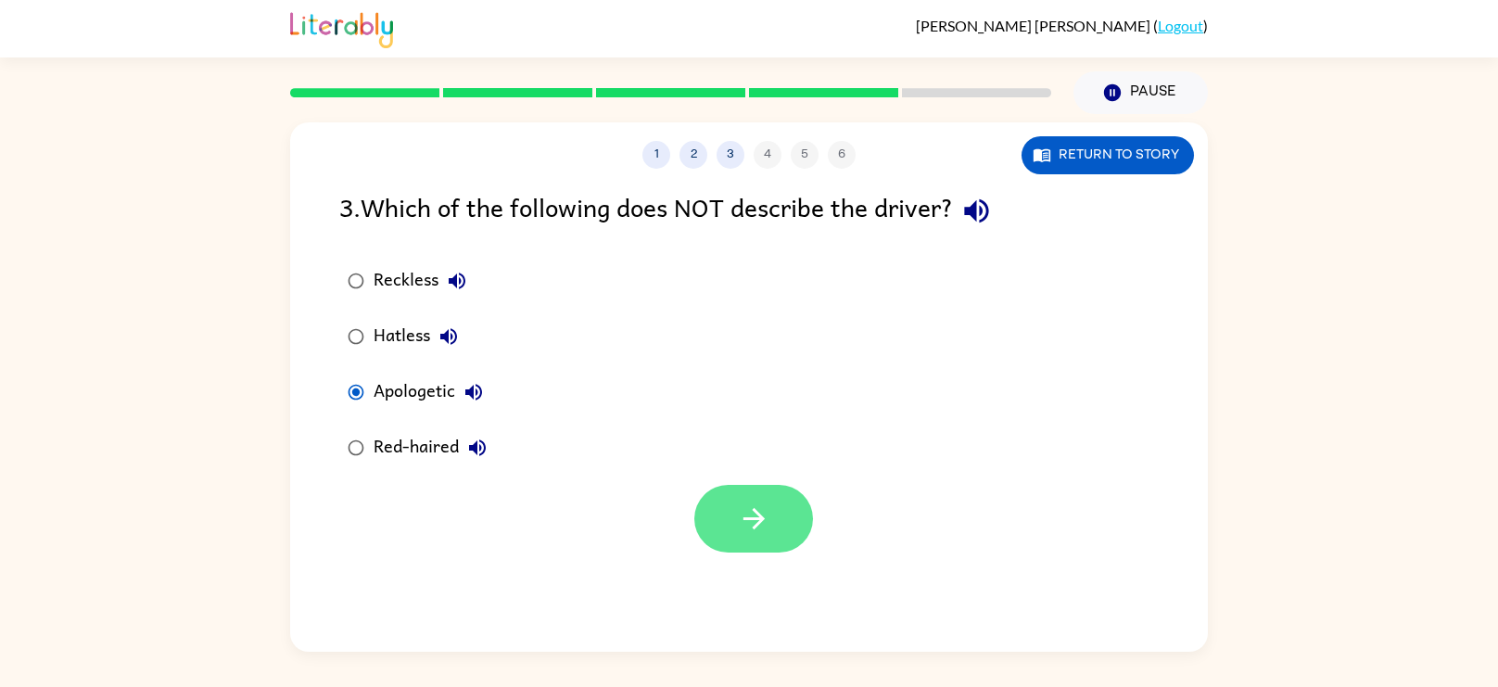
click at [753, 528] on icon "button" at bounding box center [753, 518] width 21 height 21
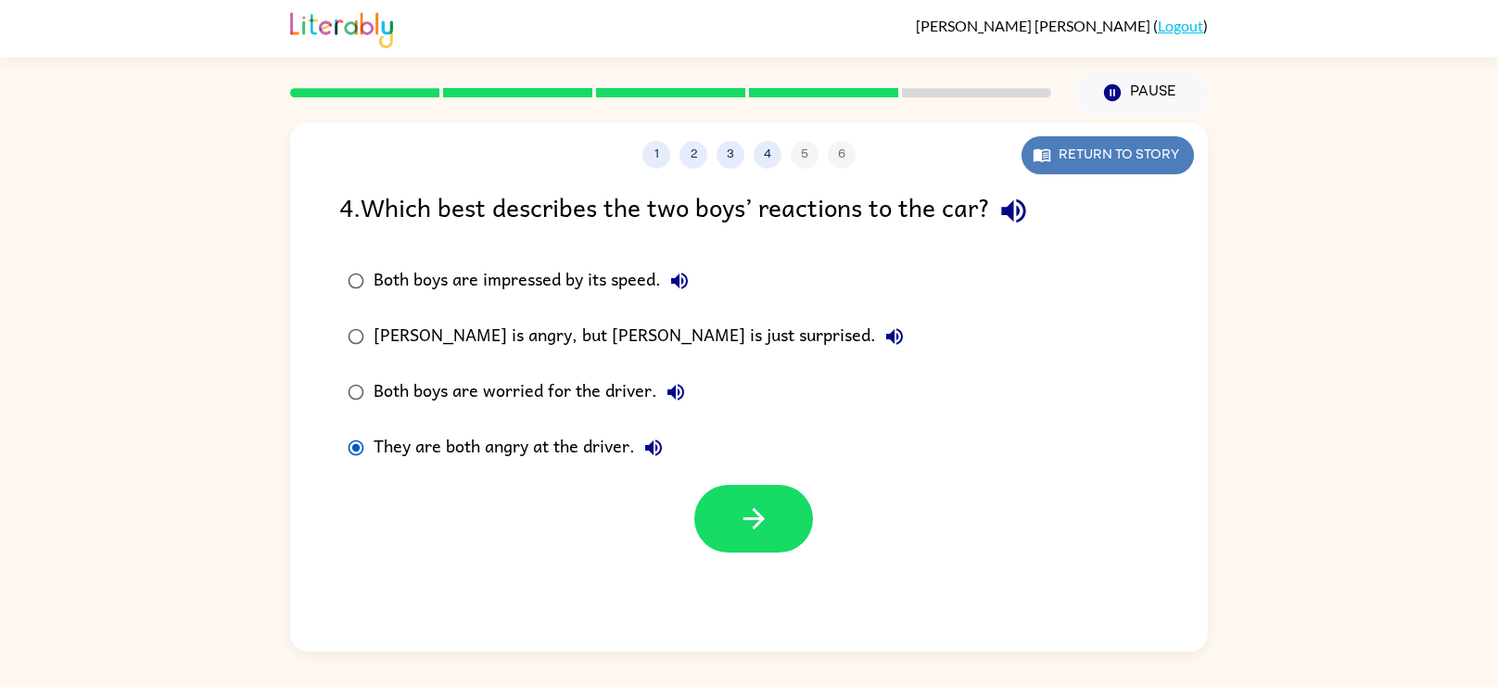
click at [1125, 148] on button "Return to story" at bounding box center [1108, 155] width 172 height 38
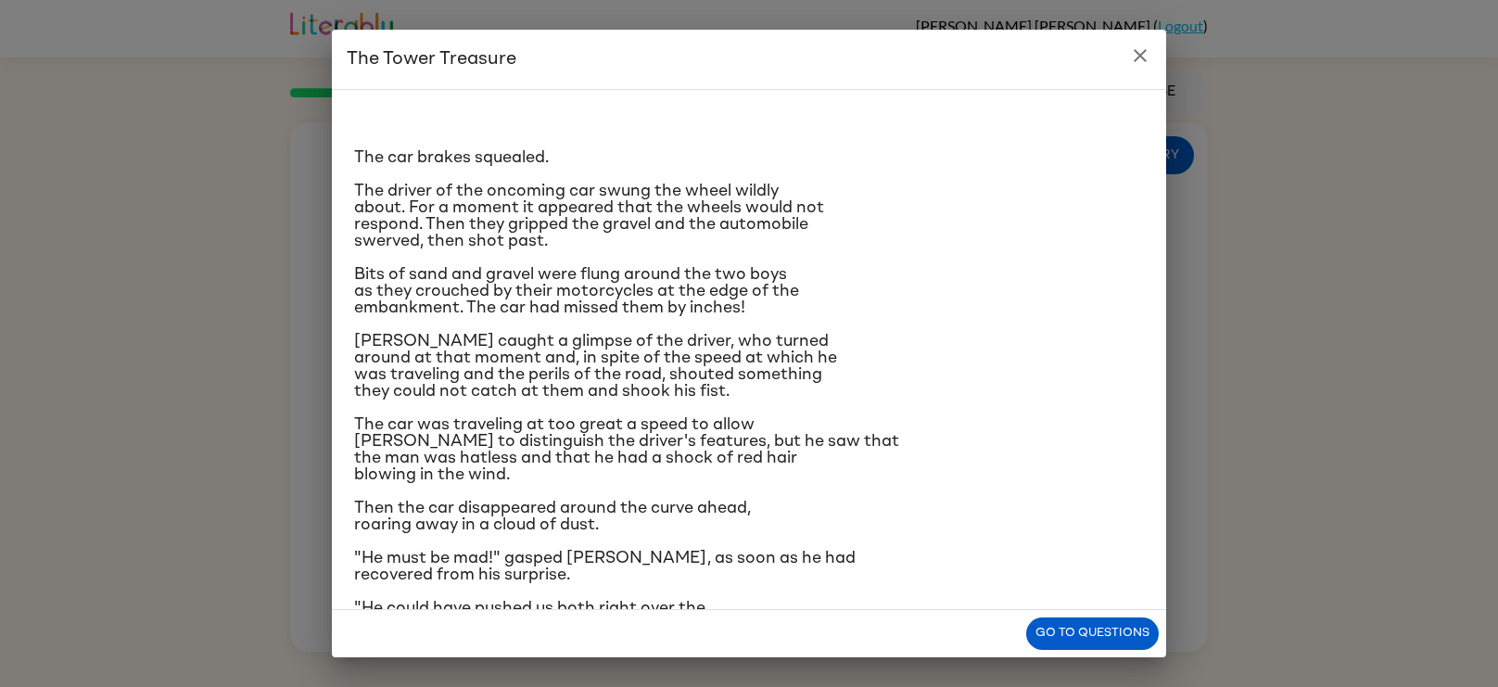
scroll to position [180, 0]
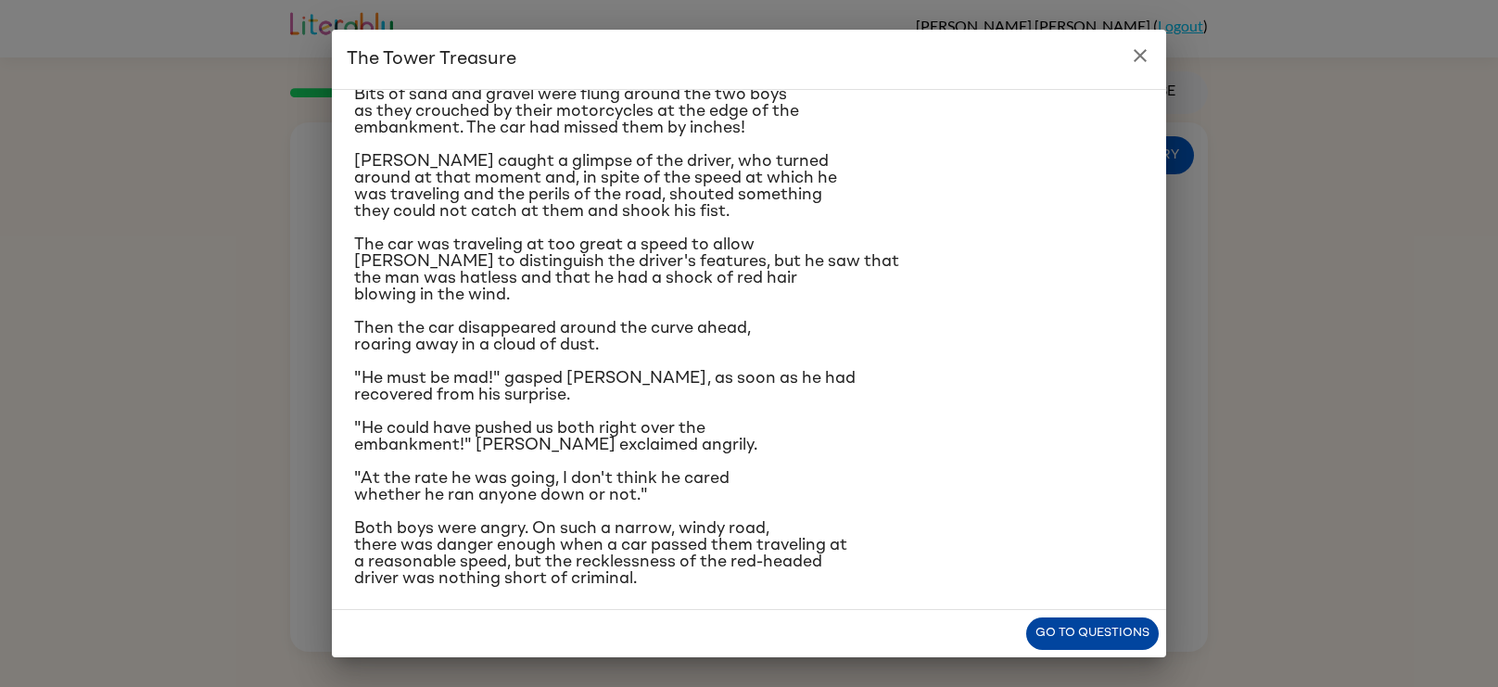
click at [1088, 640] on button "Go to questions" at bounding box center [1092, 633] width 133 height 32
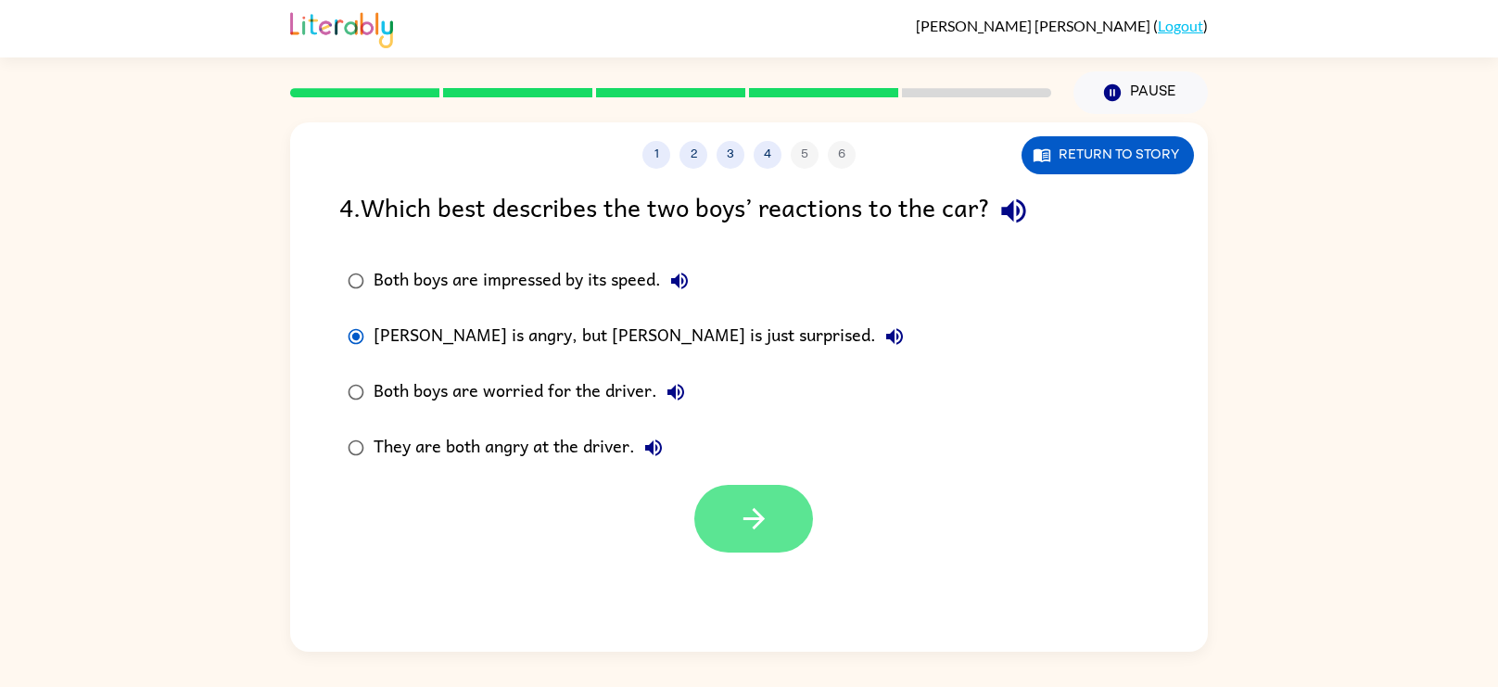
click at [783, 516] on button "button" at bounding box center [753, 519] width 119 height 68
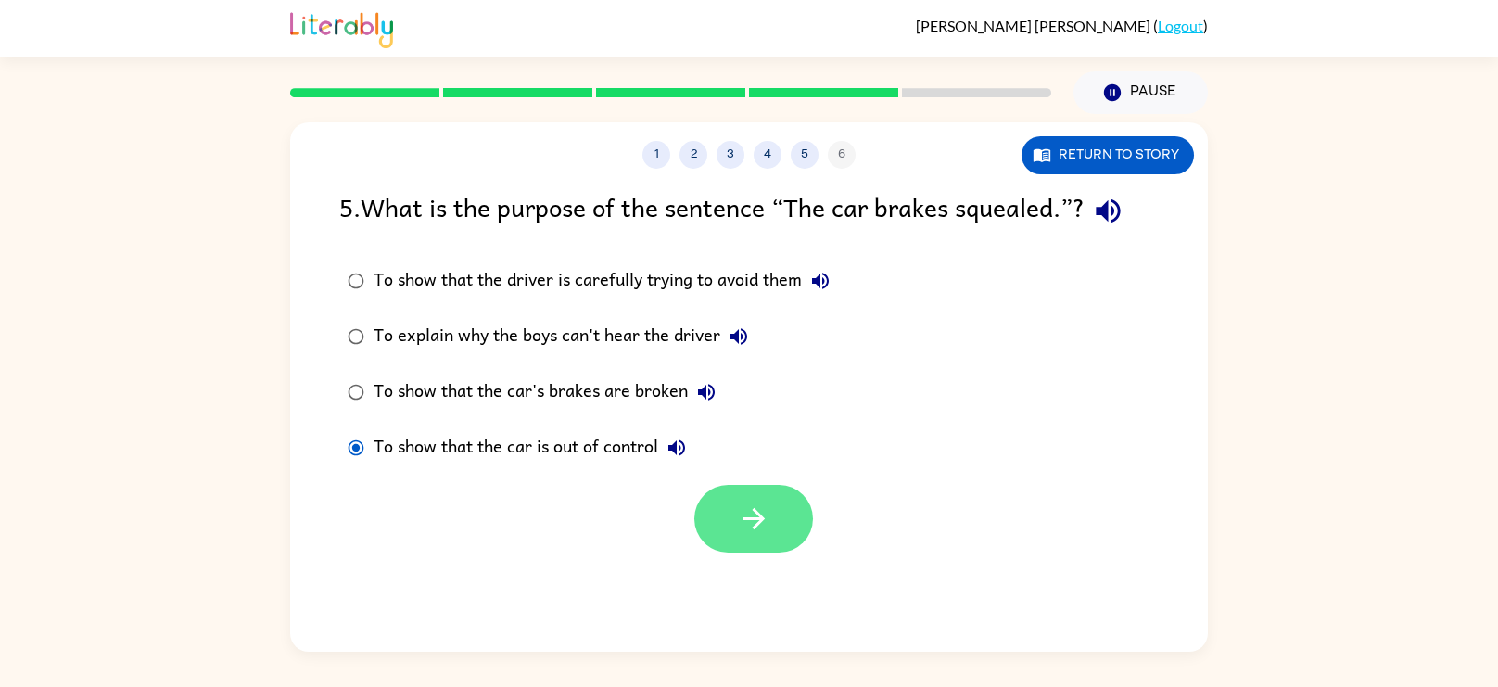
click at [739, 512] on icon "button" at bounding box center [754, 518] width 32 height 32
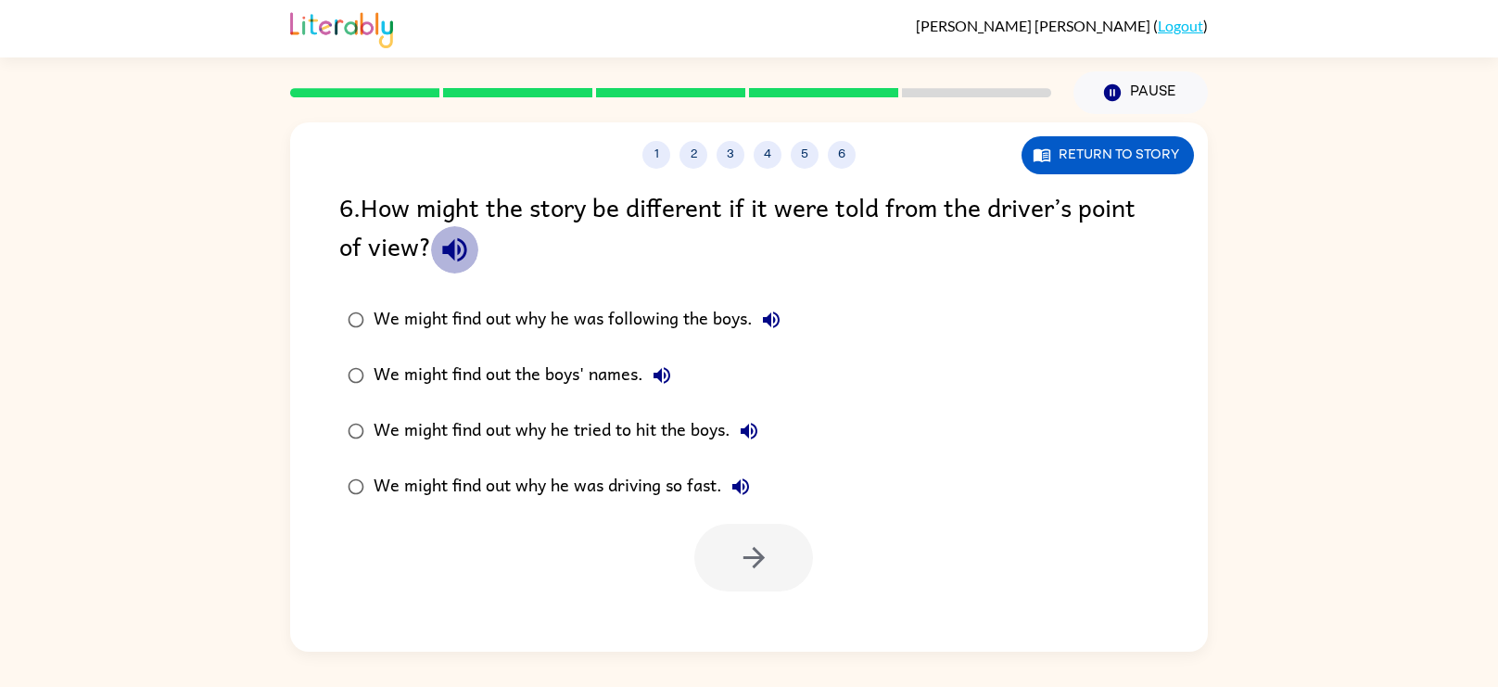
click at [456, 248] on icon "button" at bounding box center [455, 250] width 32 height 32
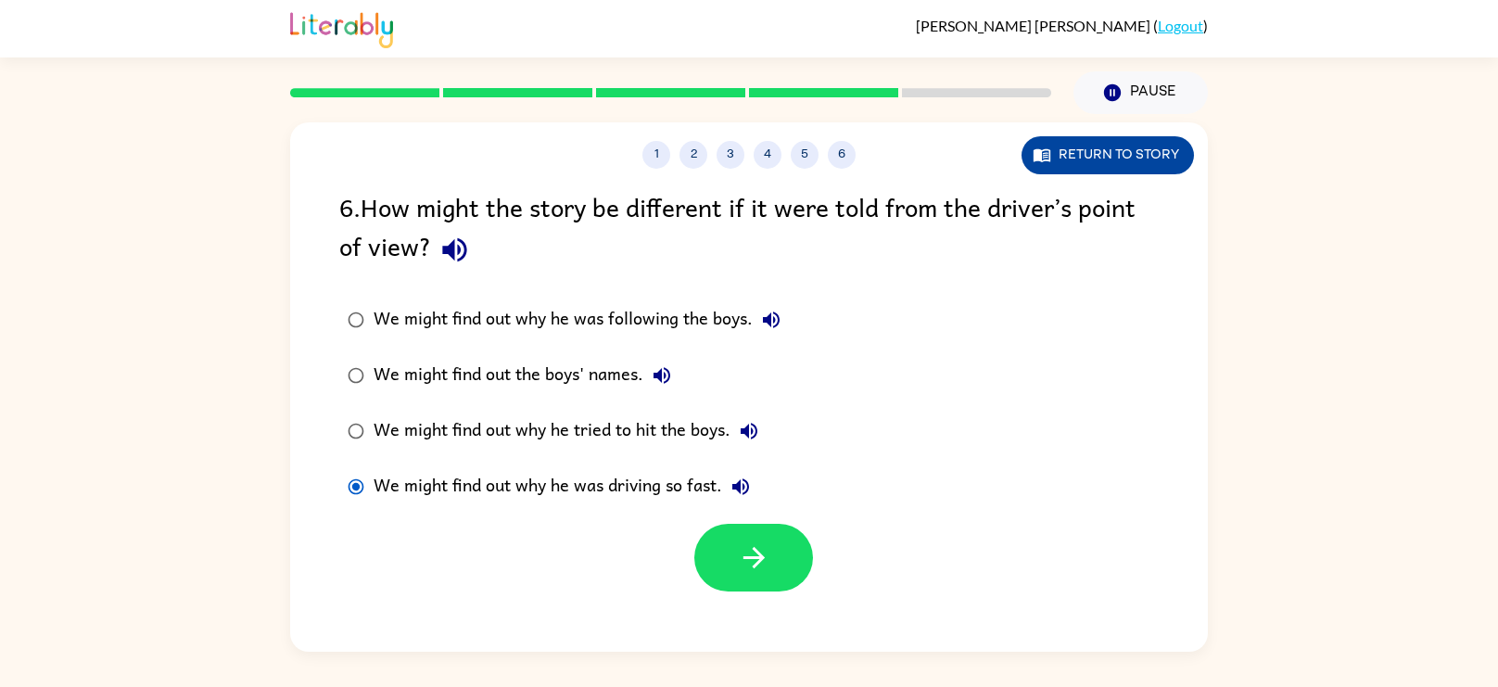
click at [1049, 146] on icon "button" at bounding box center [1042, 155] width 19 height 19
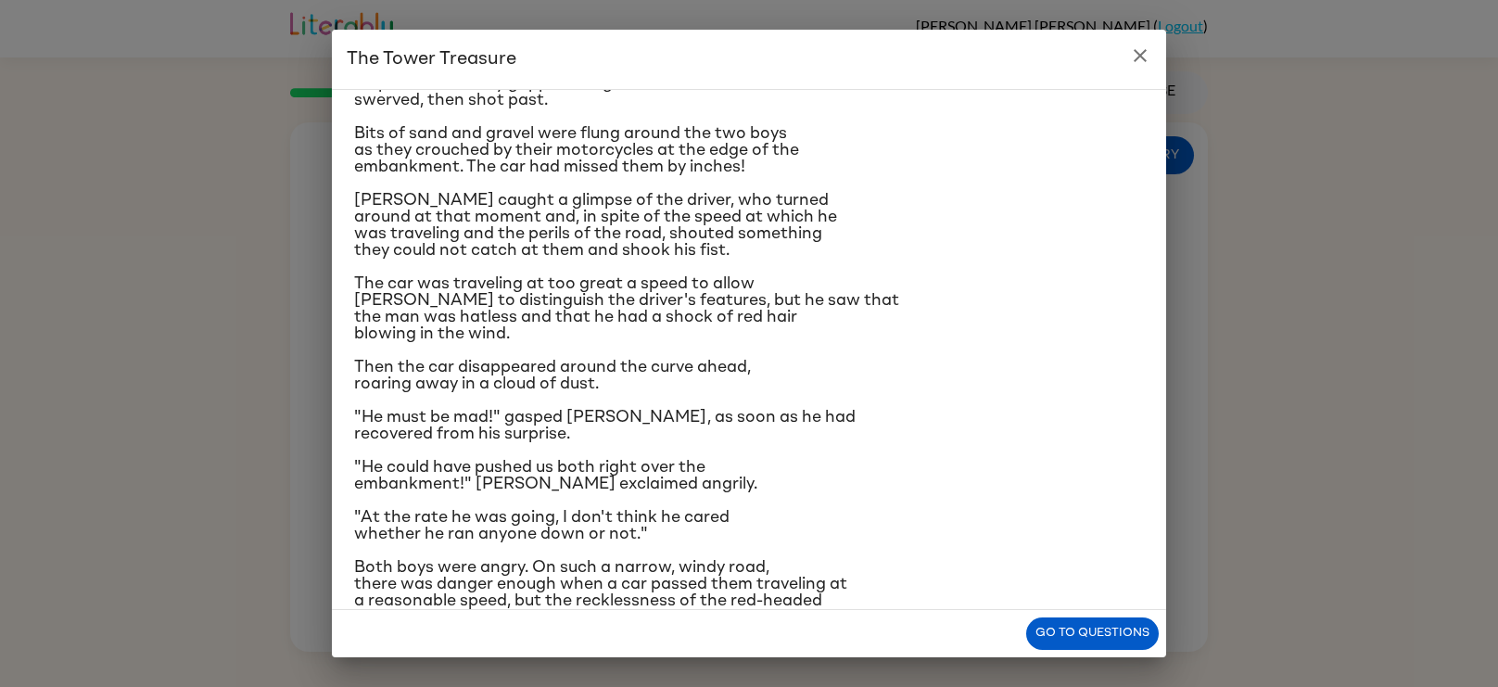
scroll to position [168, 0]
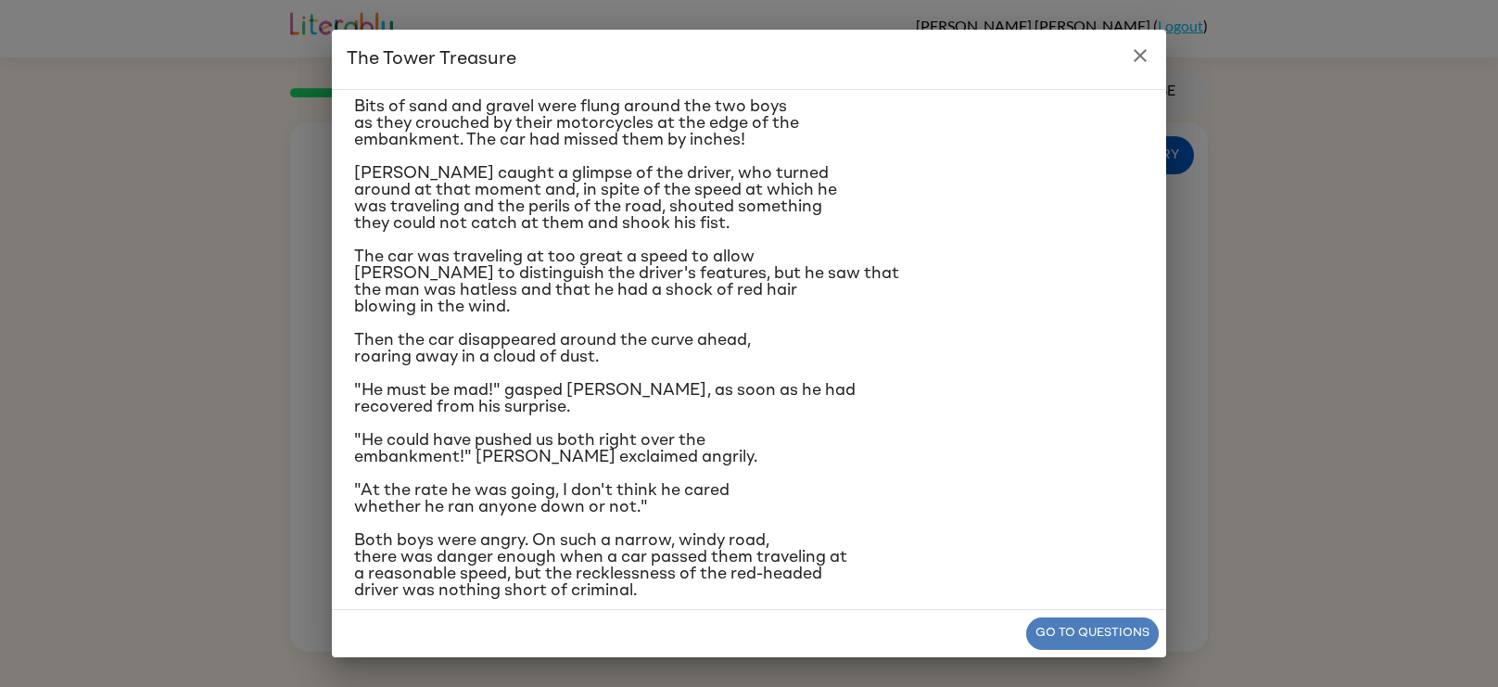
click at [1078, 628] on button "Go to questions" at bounding box center [1092, 633] width 133 height 32
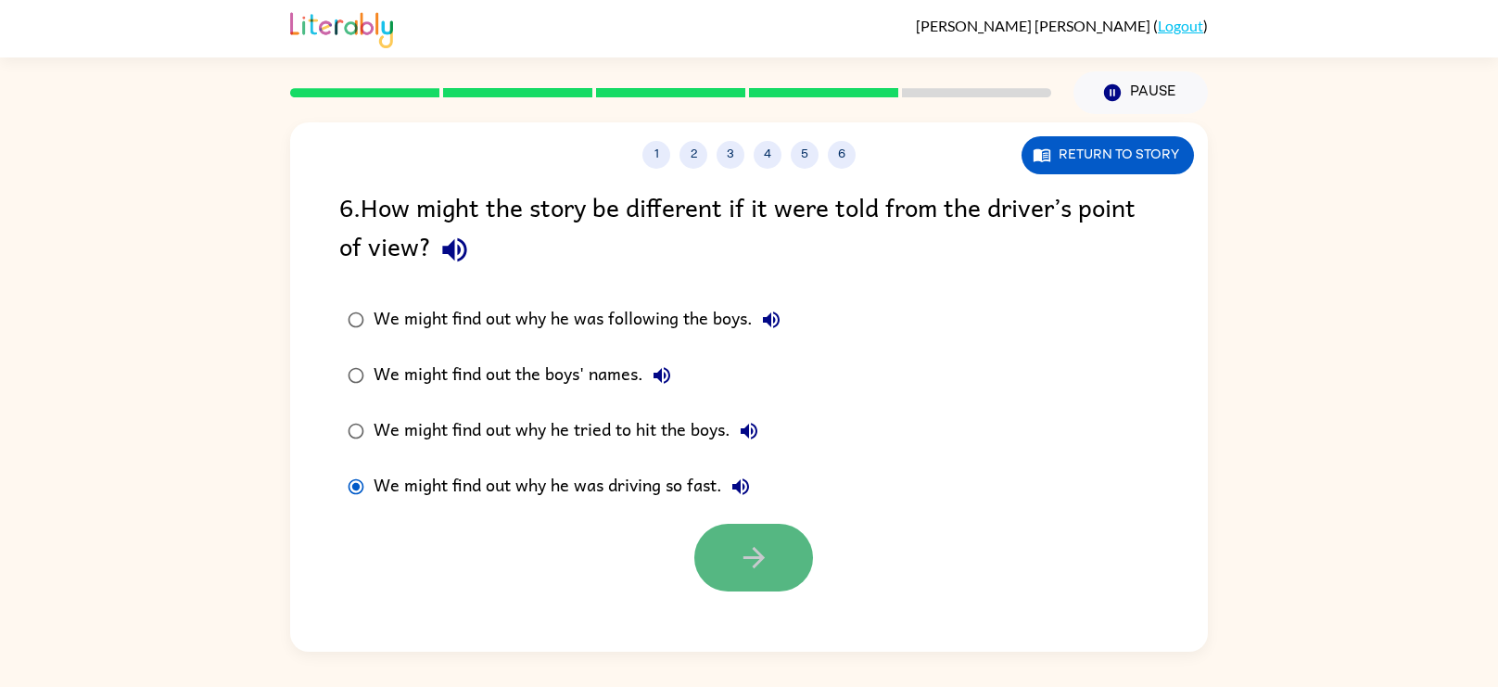
click at [803, 562] on button "button" at bounding box center [753, 558] width 119 height 68
